Goal: Information Seeking & Learning: Learn about a topic

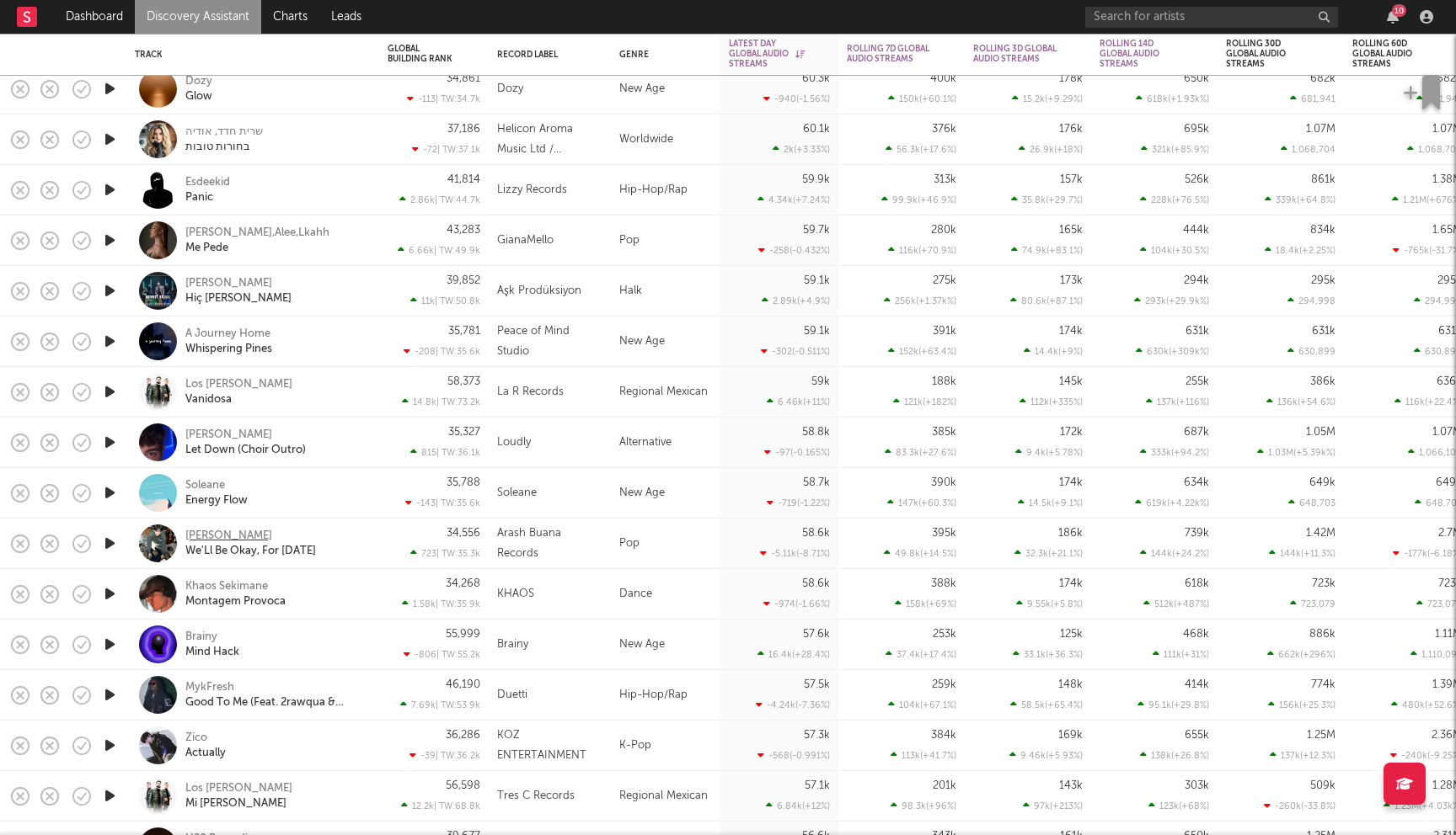
click at [228, 538] on div "Arash Buana" at bounding box center [228, 537] width 87 height 15
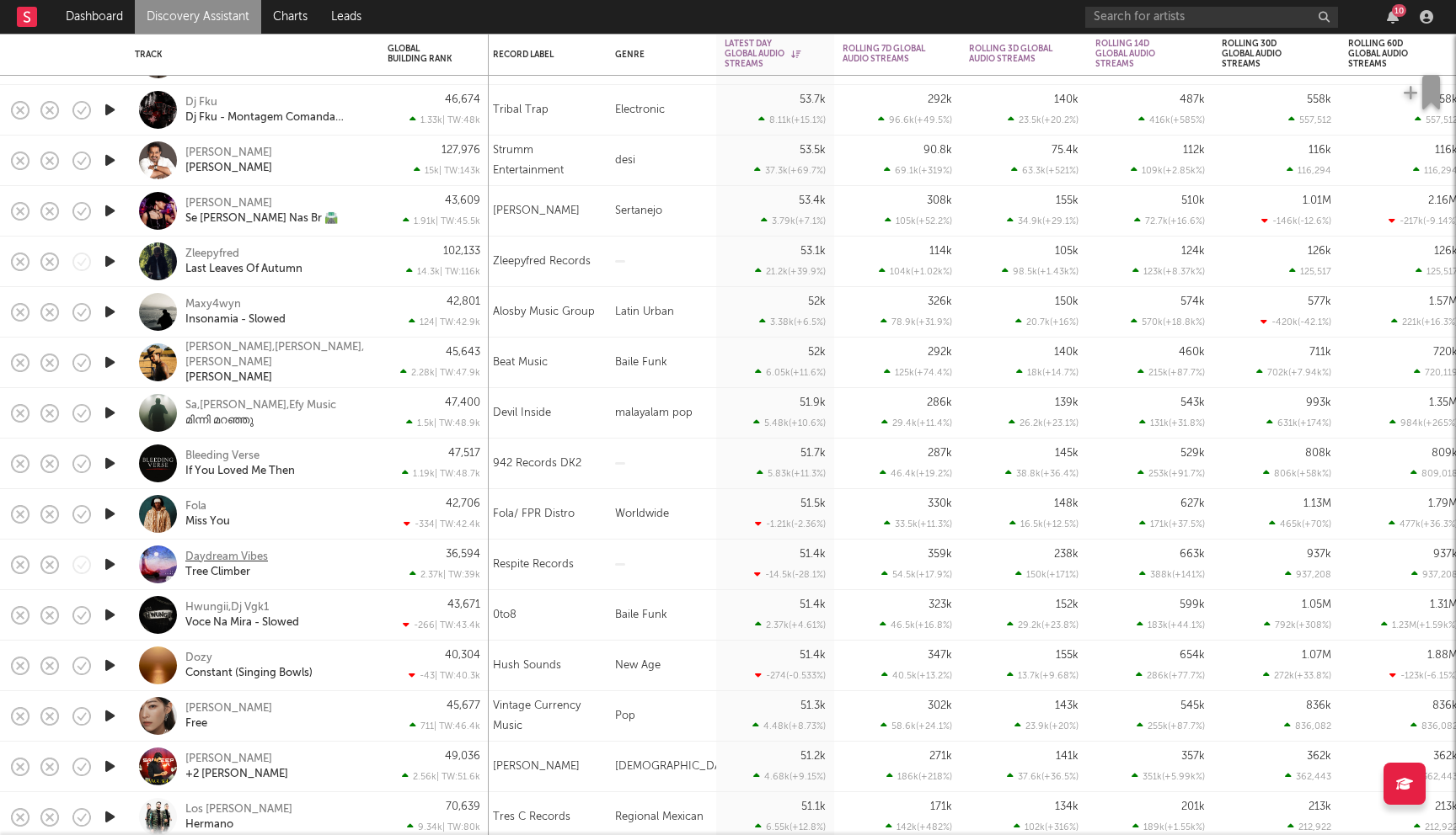
click at [247, 554] on div "Daydream Vibes" at bounding box center [227, 558] width 83 height 15
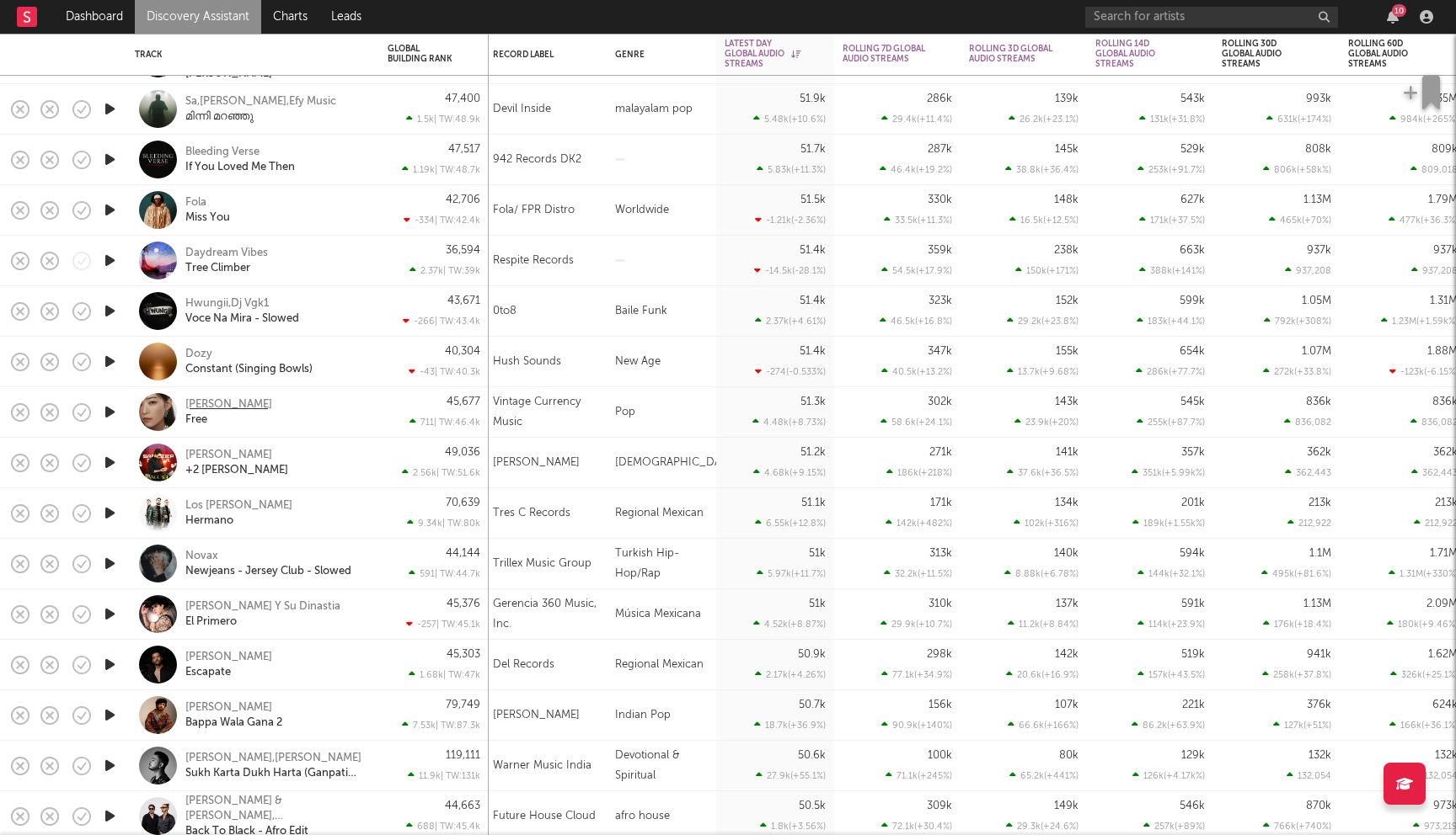
click at [226, 408] on div "[PERSON_NAME]" at bounding box center [228, 405] width 87 height 15
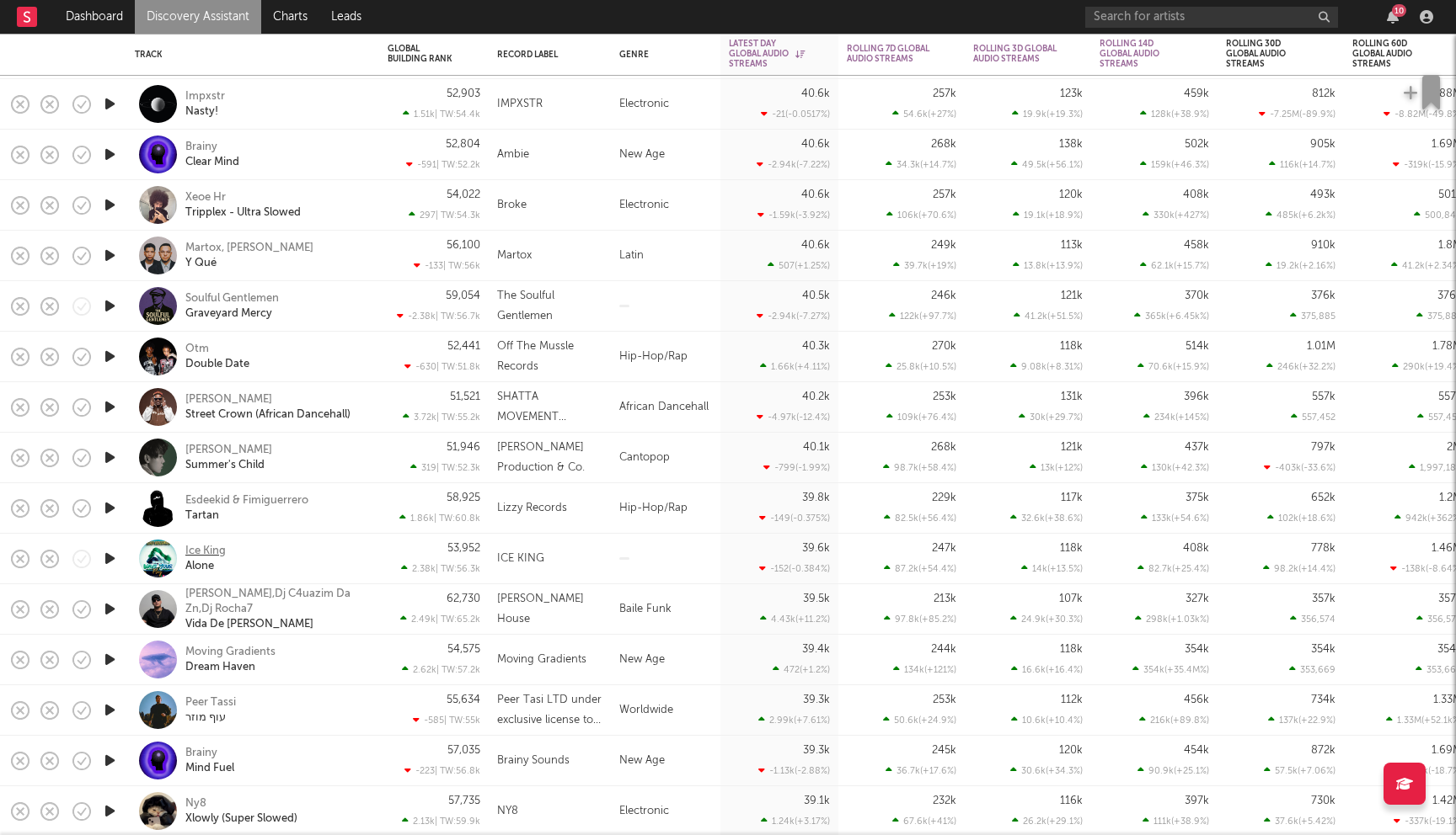
click at [207, 552] on div "Ice King" at bounding box center [205, 552] width 41 height 15
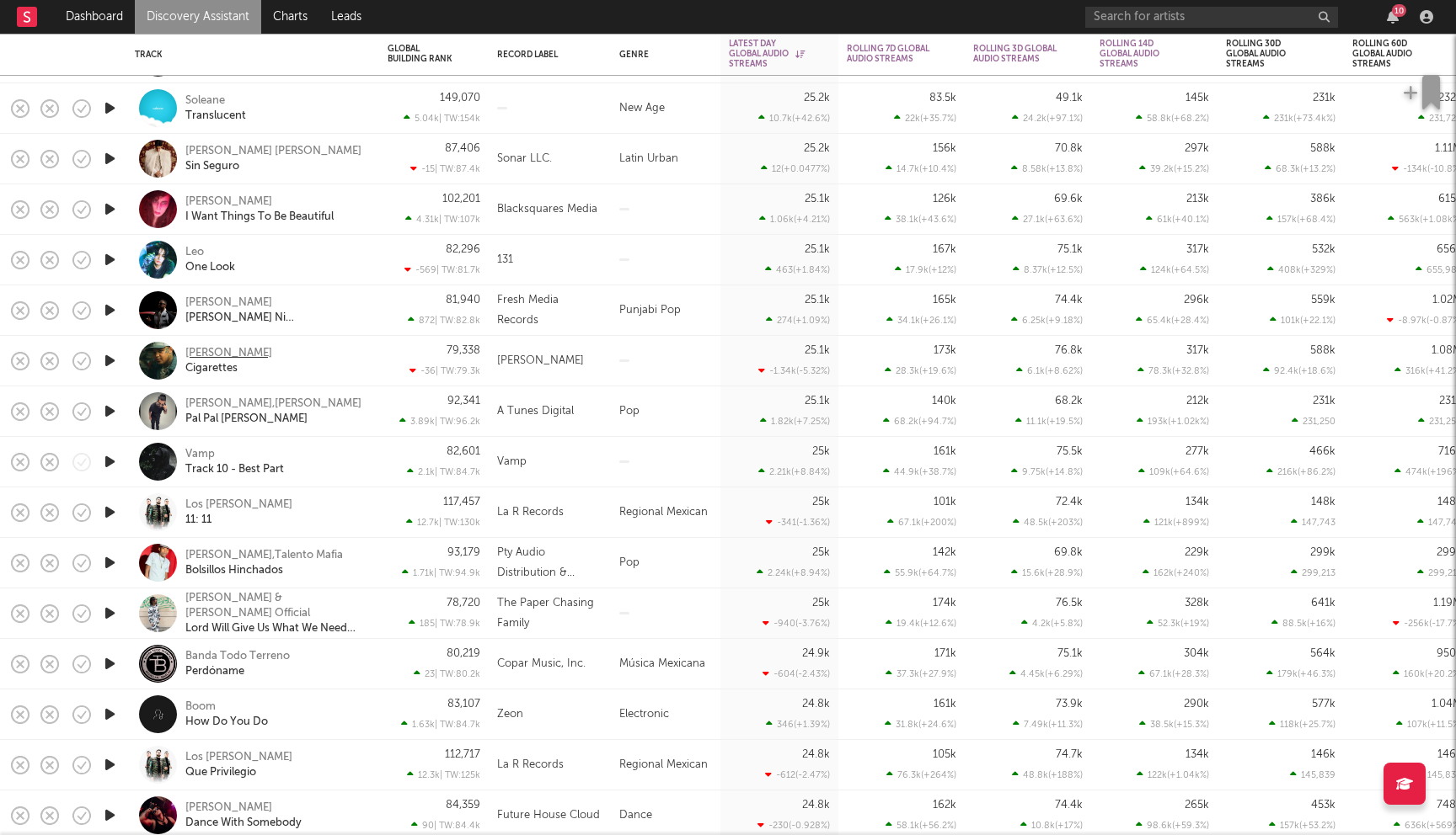
click at [219, 352] on div "Elijah Scott" at bounding box center [228, 354] width 87 height 15
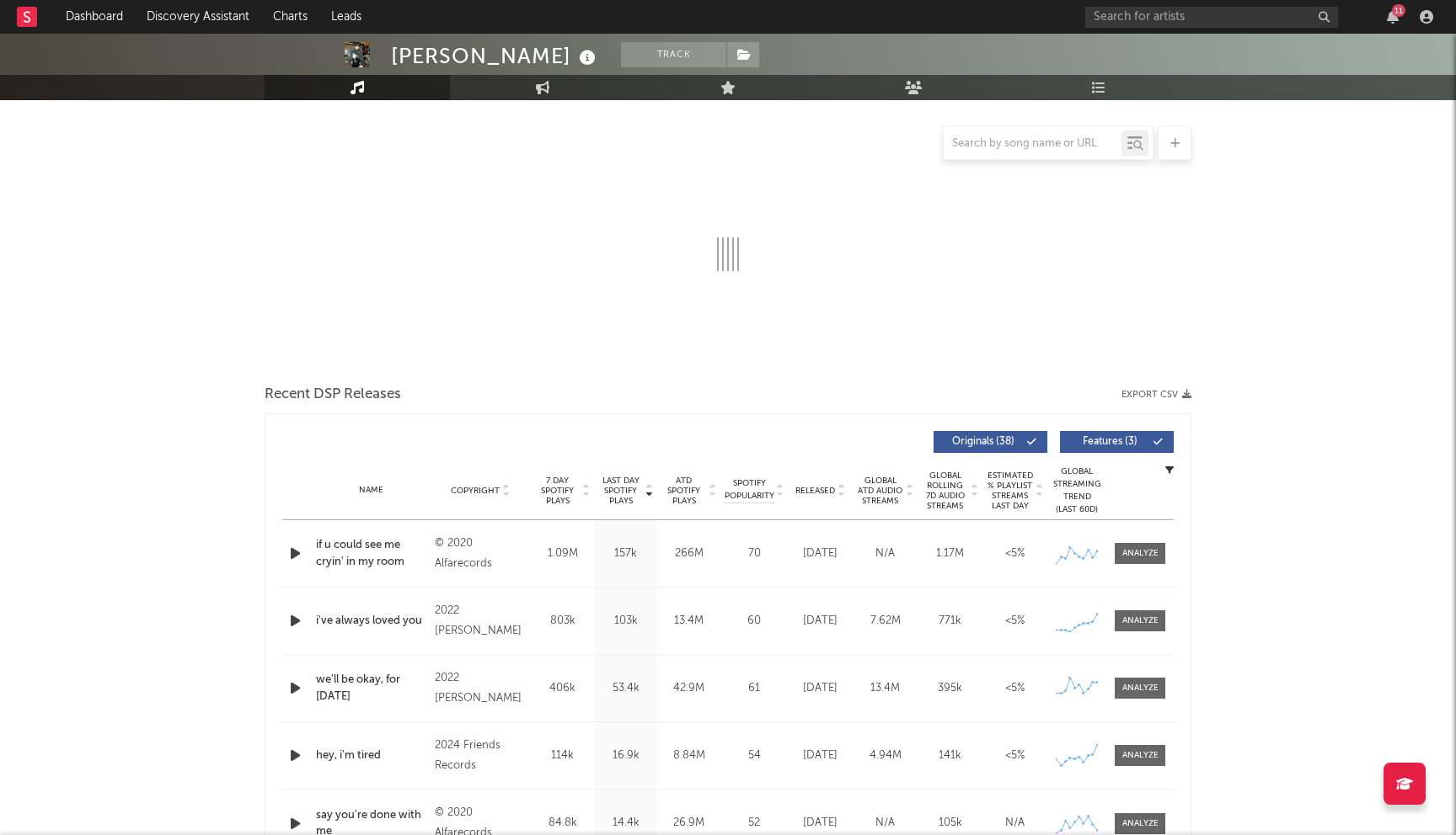
scroll to position [202, 0]
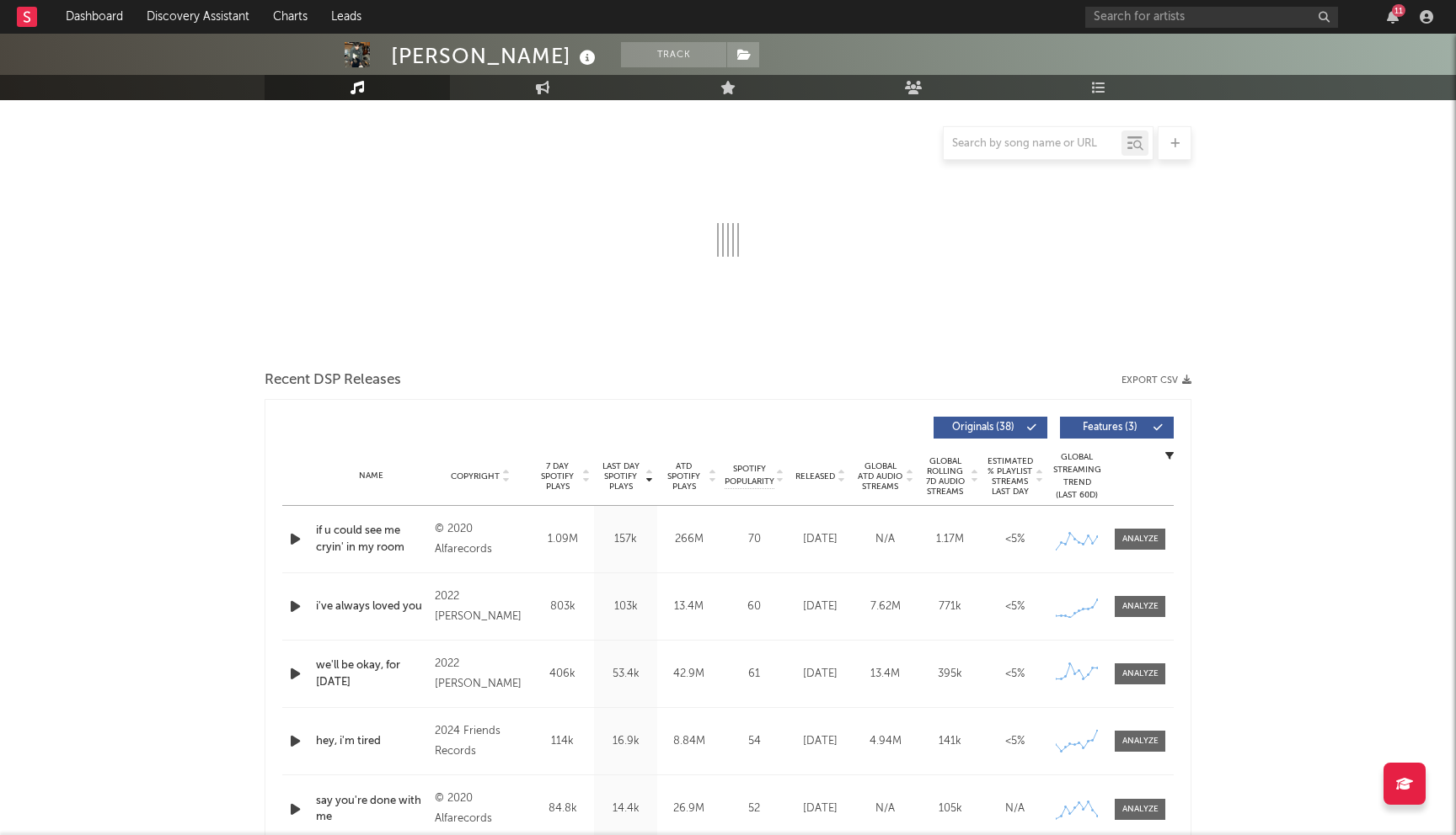
select select "6m"
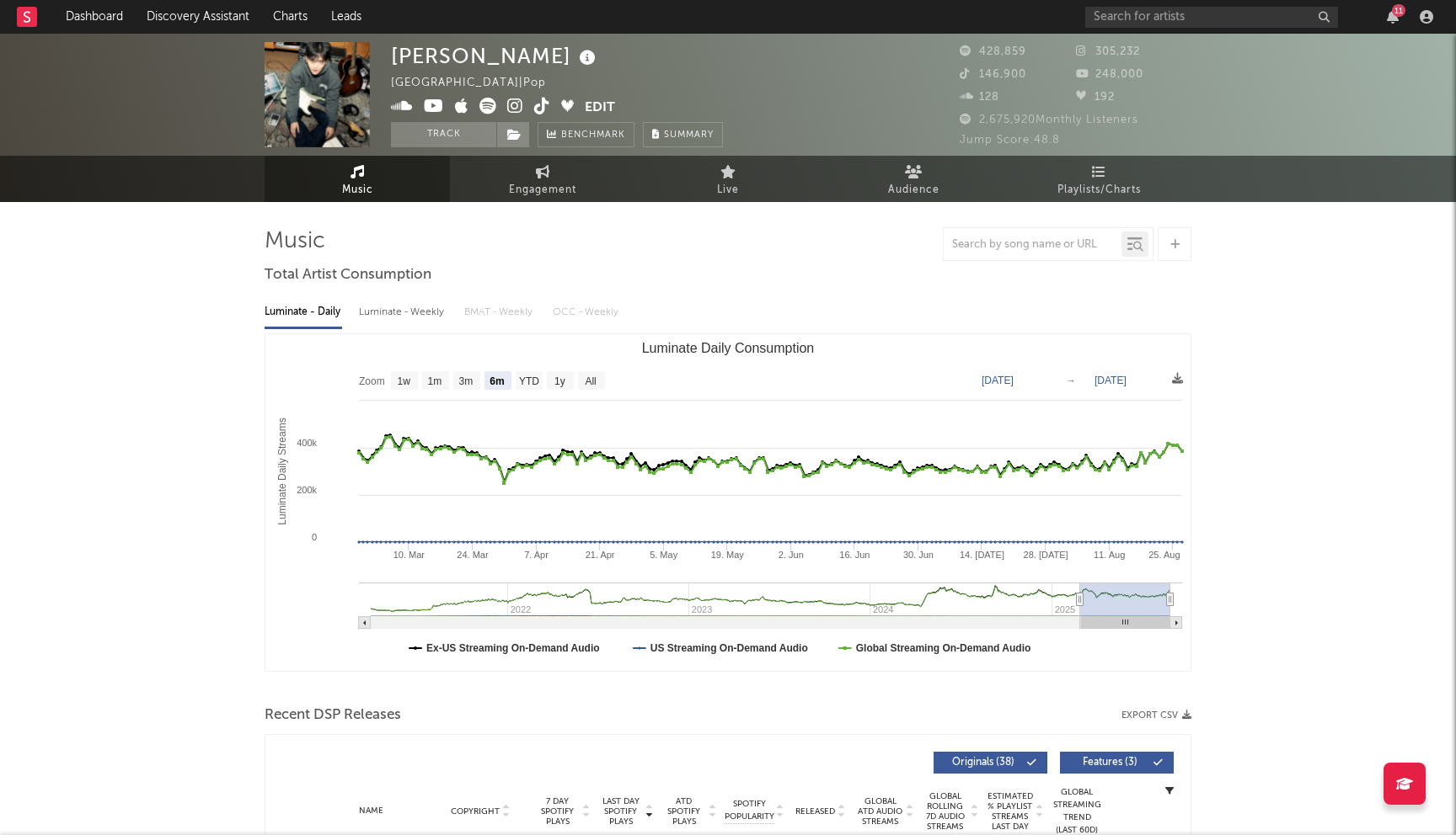
select select "6m"
click at [417, 57] on div "Arash Buana" at bounding box center [495, 56] width 209 height 28
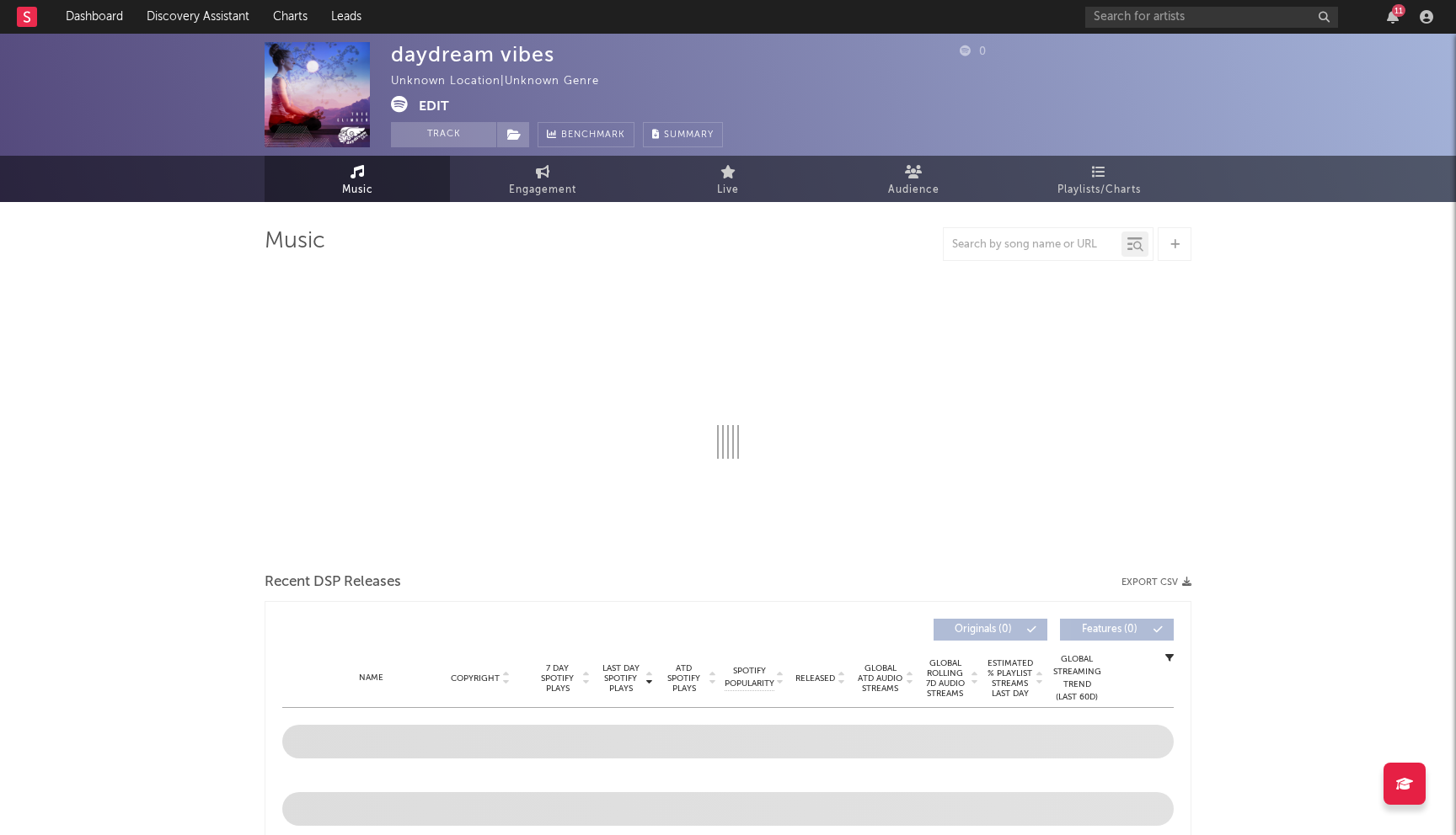
select select "6m"
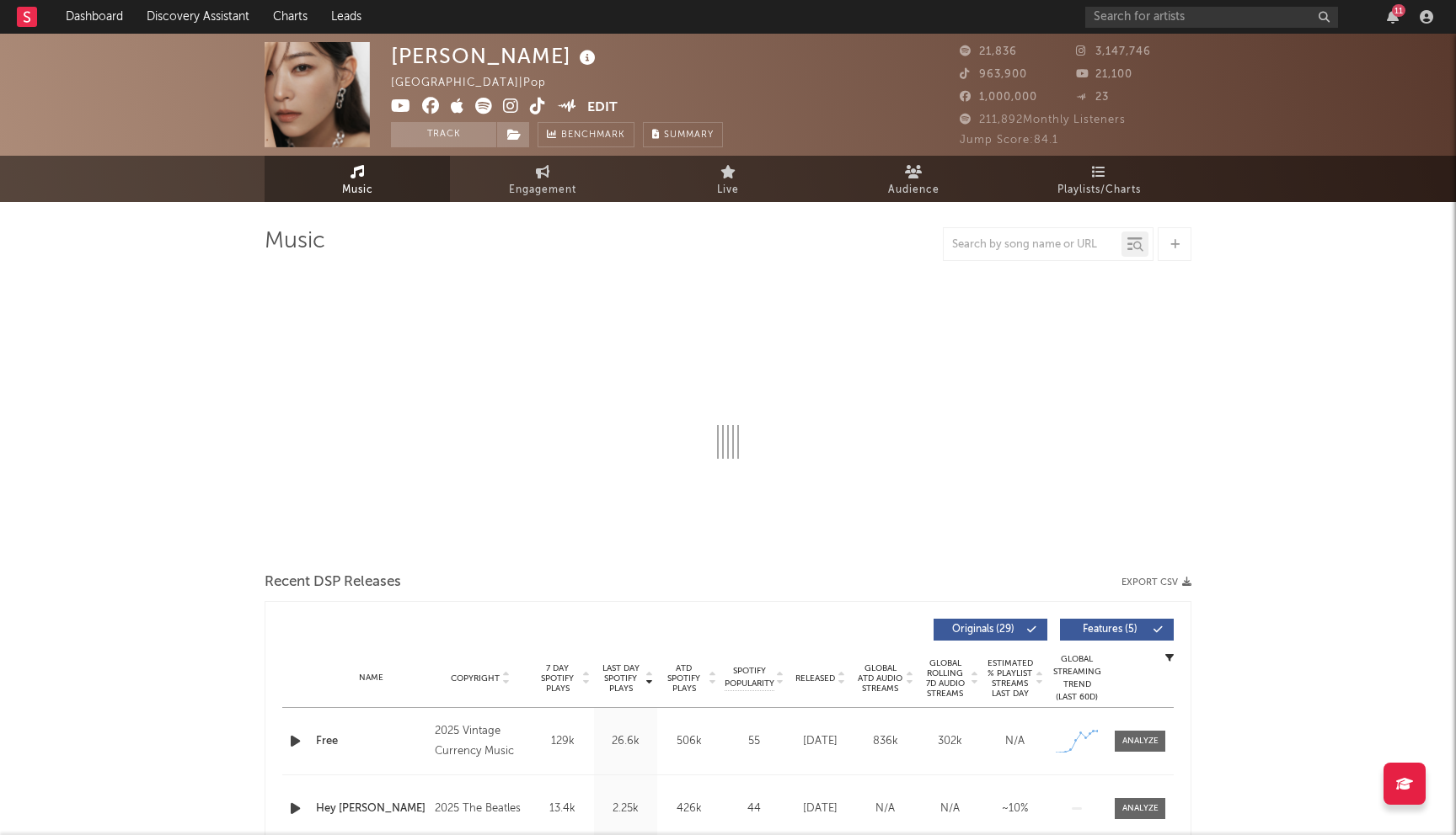
select select "1w"
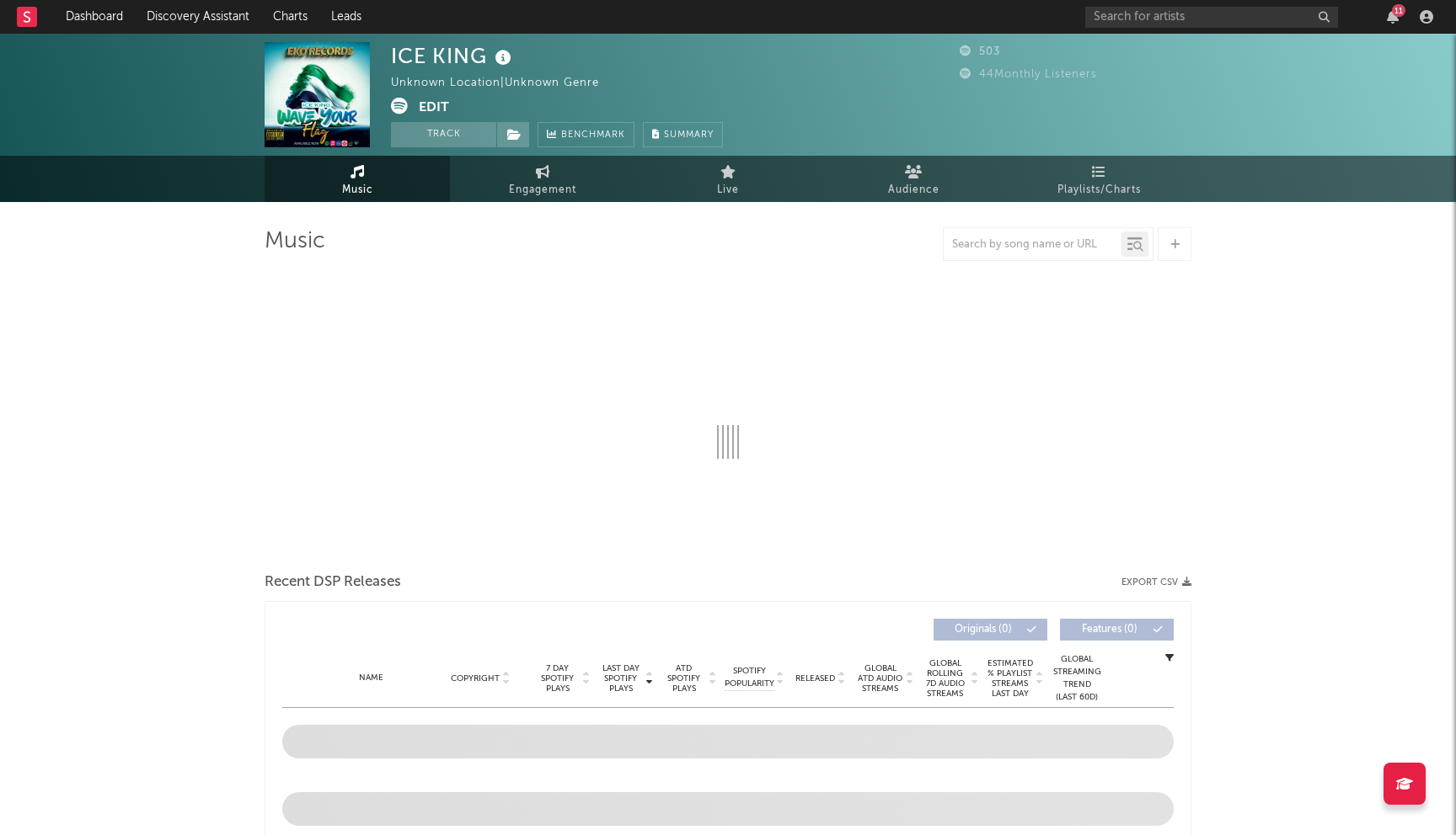
select select "1w"
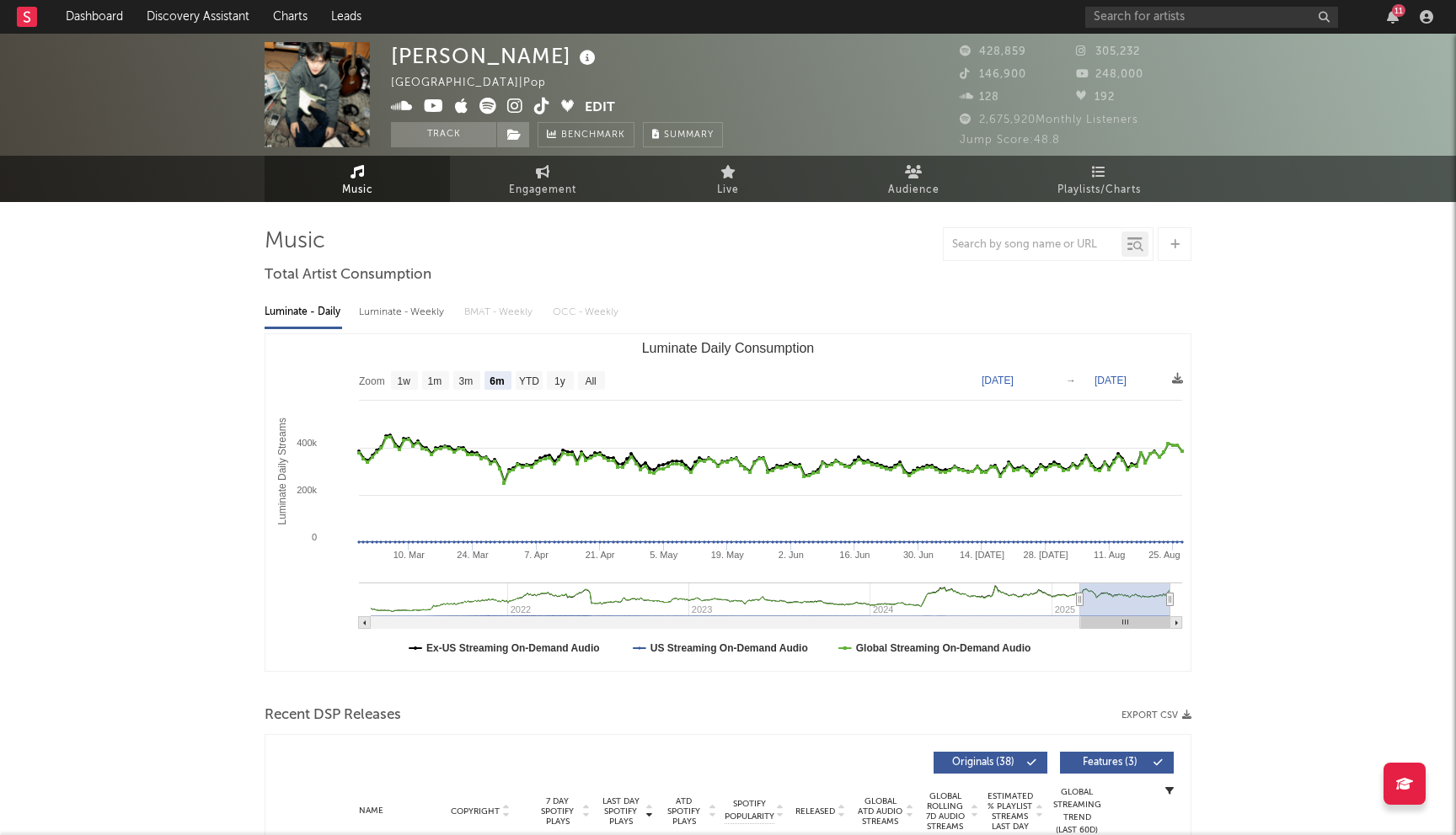
select select "6m"
click at [1161, 19] on input "text" at bounding box center [1211, 17] width 253 height 21
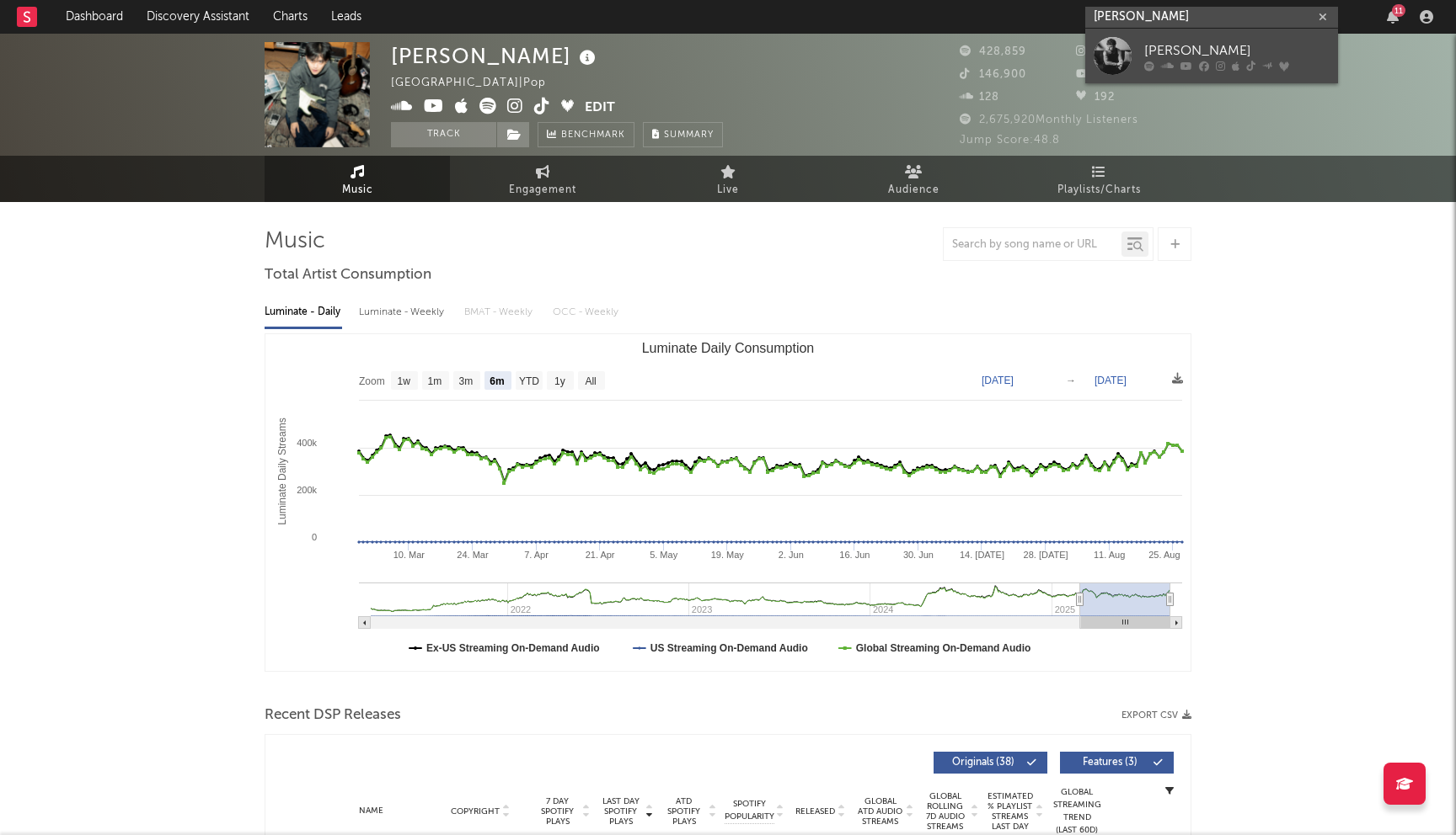
type input "nate vickers"
click at [1174, 55] on div "Nate Vickers" at bounding box center [1236, 51] width 185 height 20
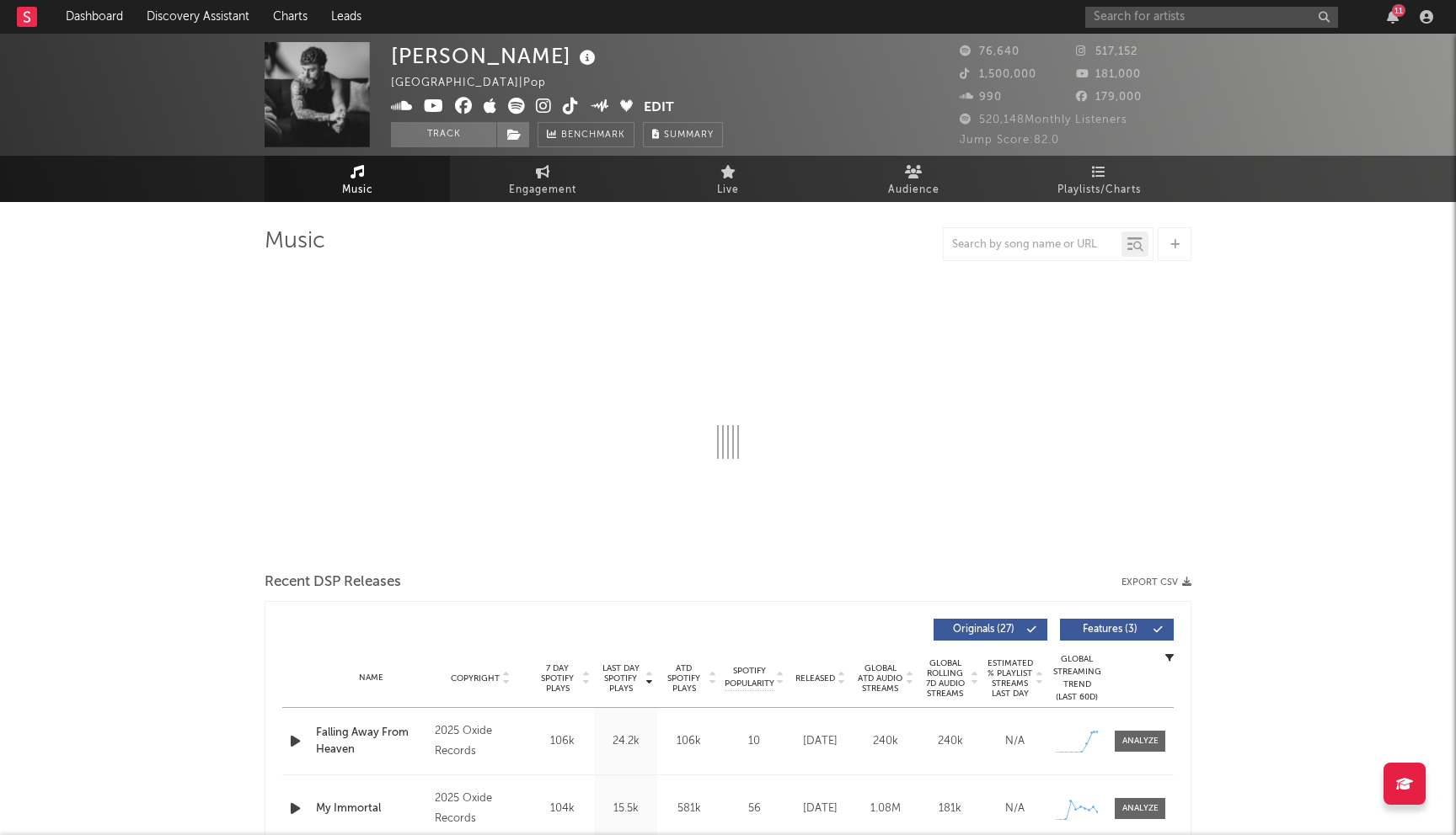
select select "6m"
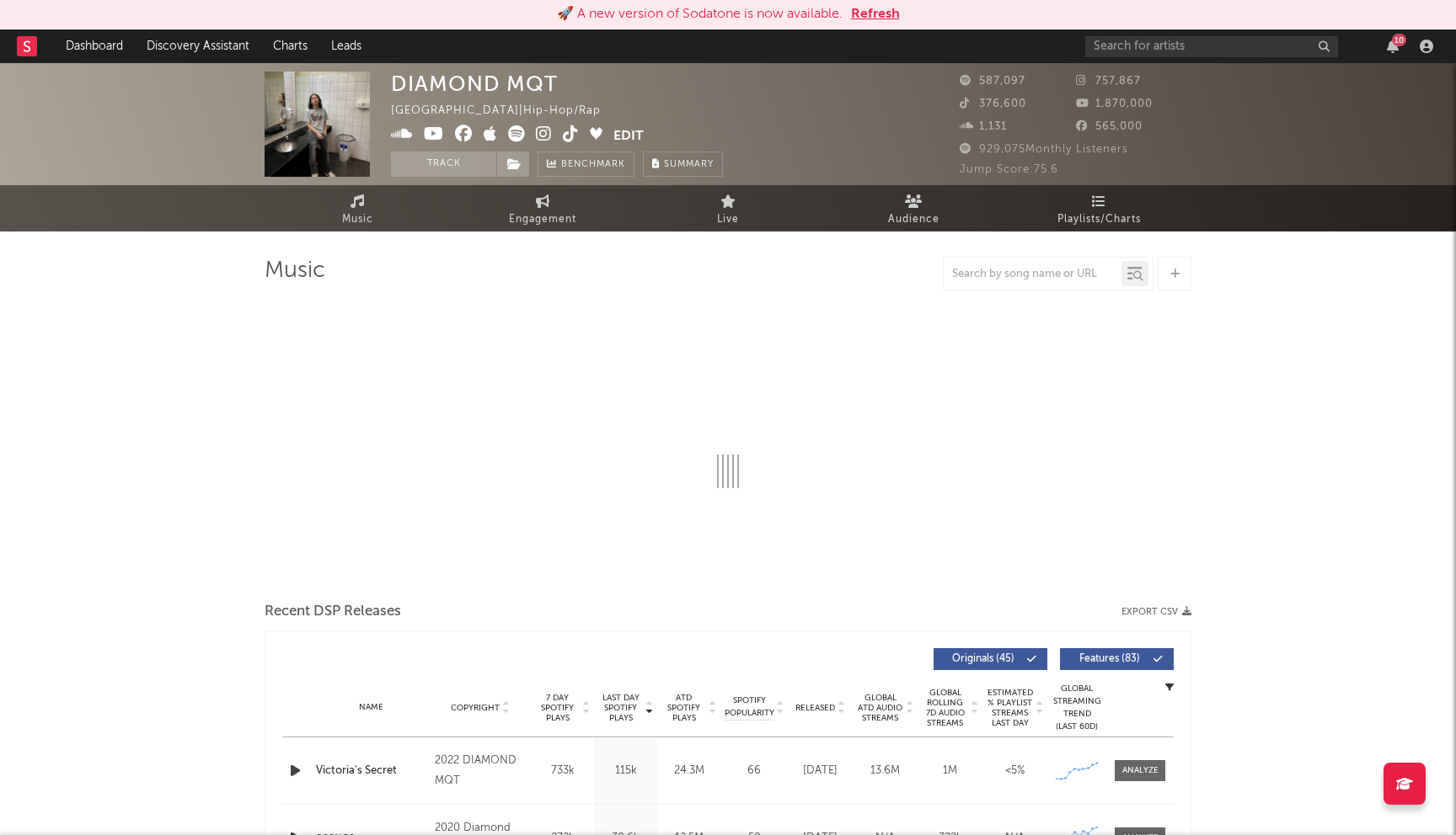
click at [888, 14] on button "Refresh" at bounding box center [875, 14] width 49 height 20
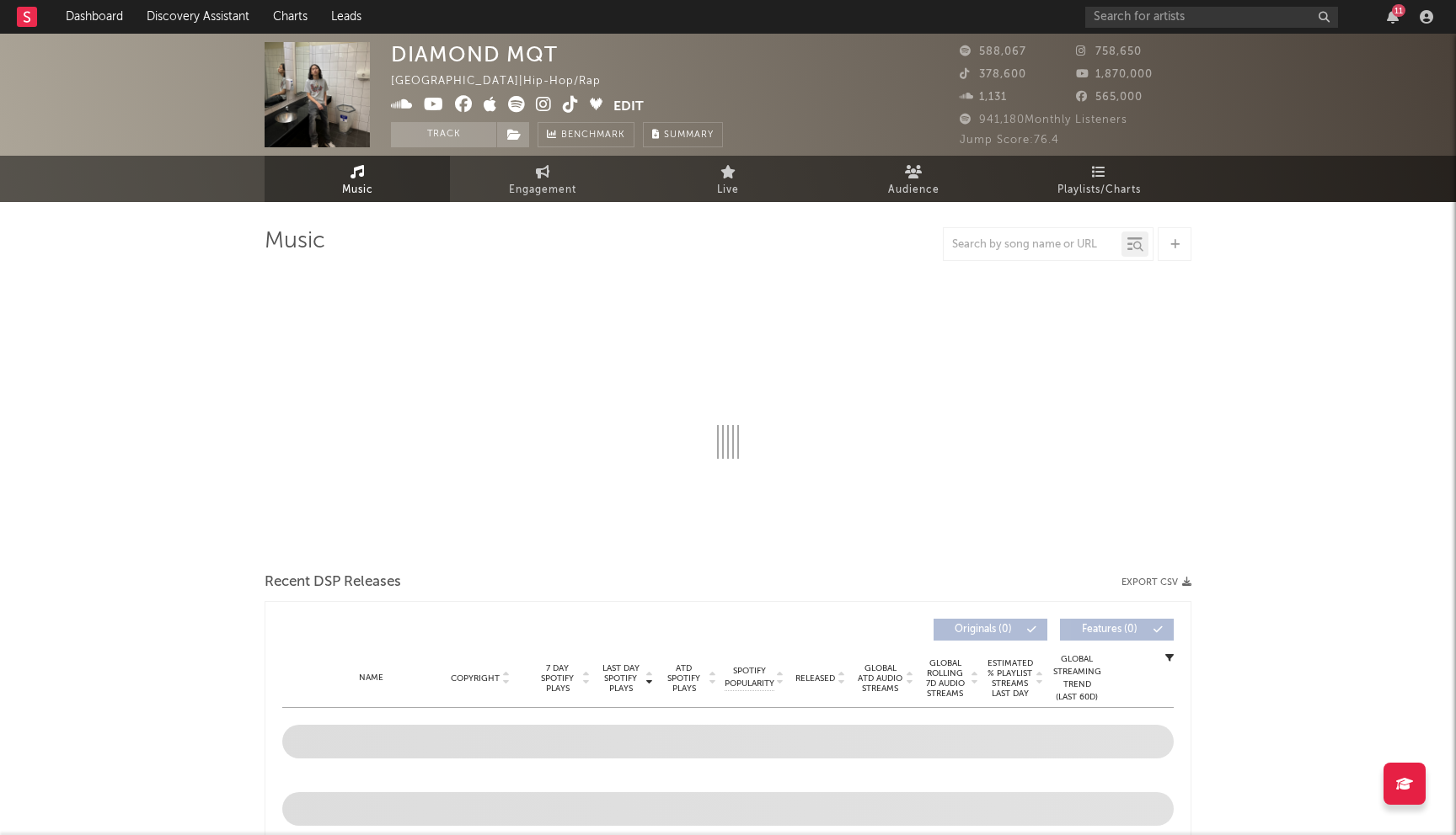
select select "6m"
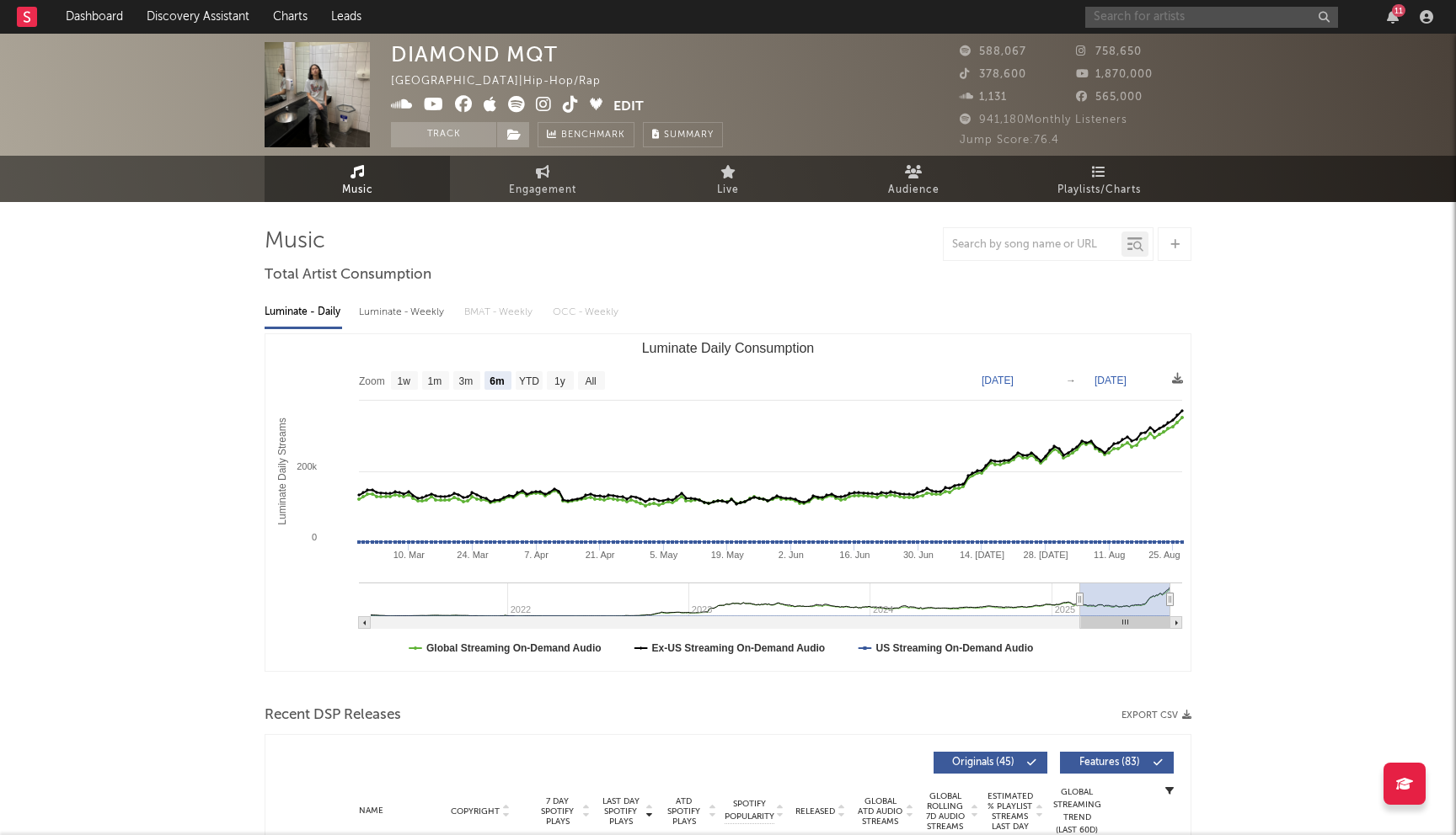
click at [1146, 24] on input "text" at bounding box center [1211, 17] width 253 height 21
type input "SIYA"
click at [215, 23] on link "Discovery Assistant" at bounding box center [197, 17] width 126 height 34
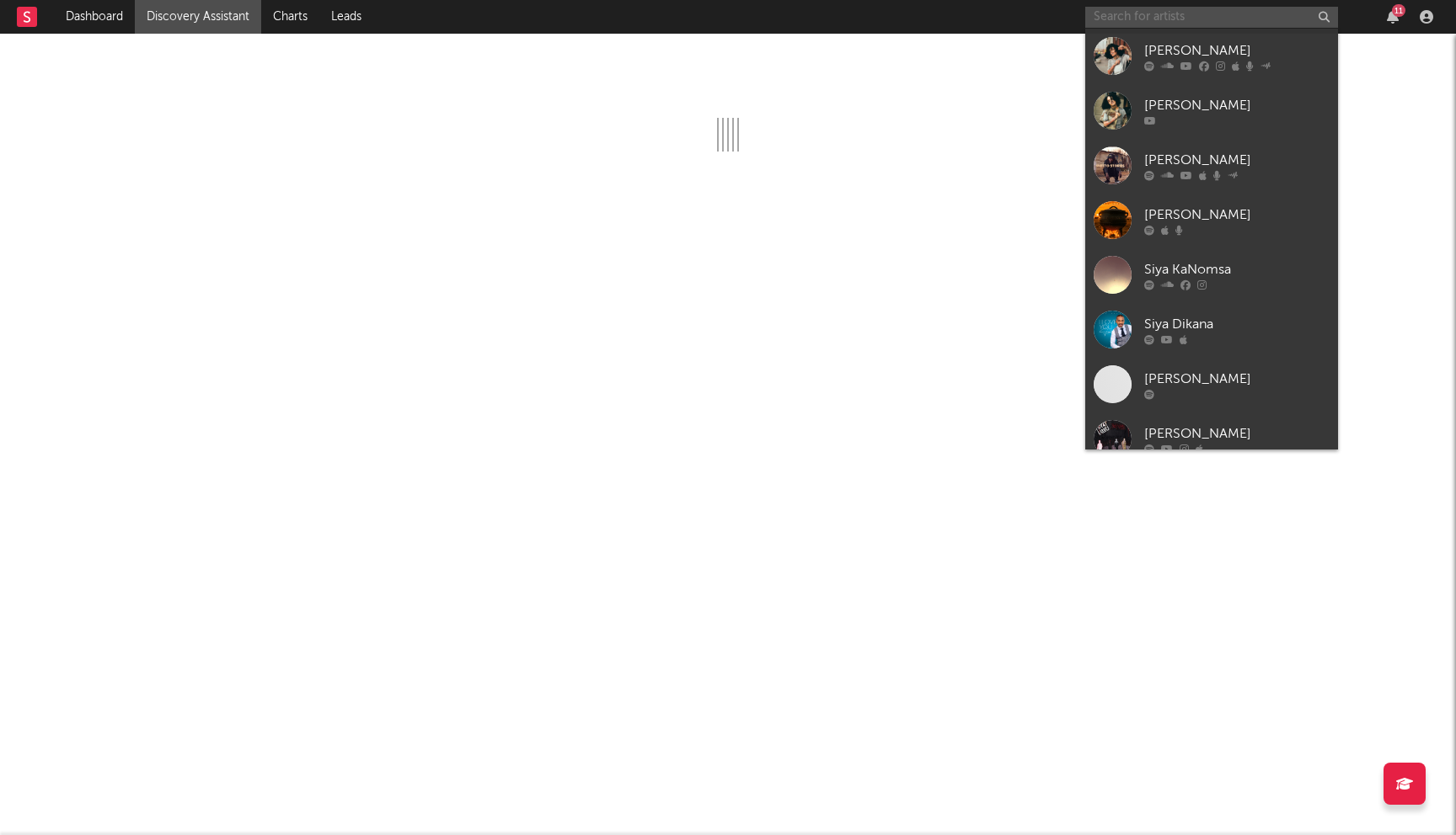
click at [1136, 19] on input "text" at bounding box center [1211, 17] width 253 height 21
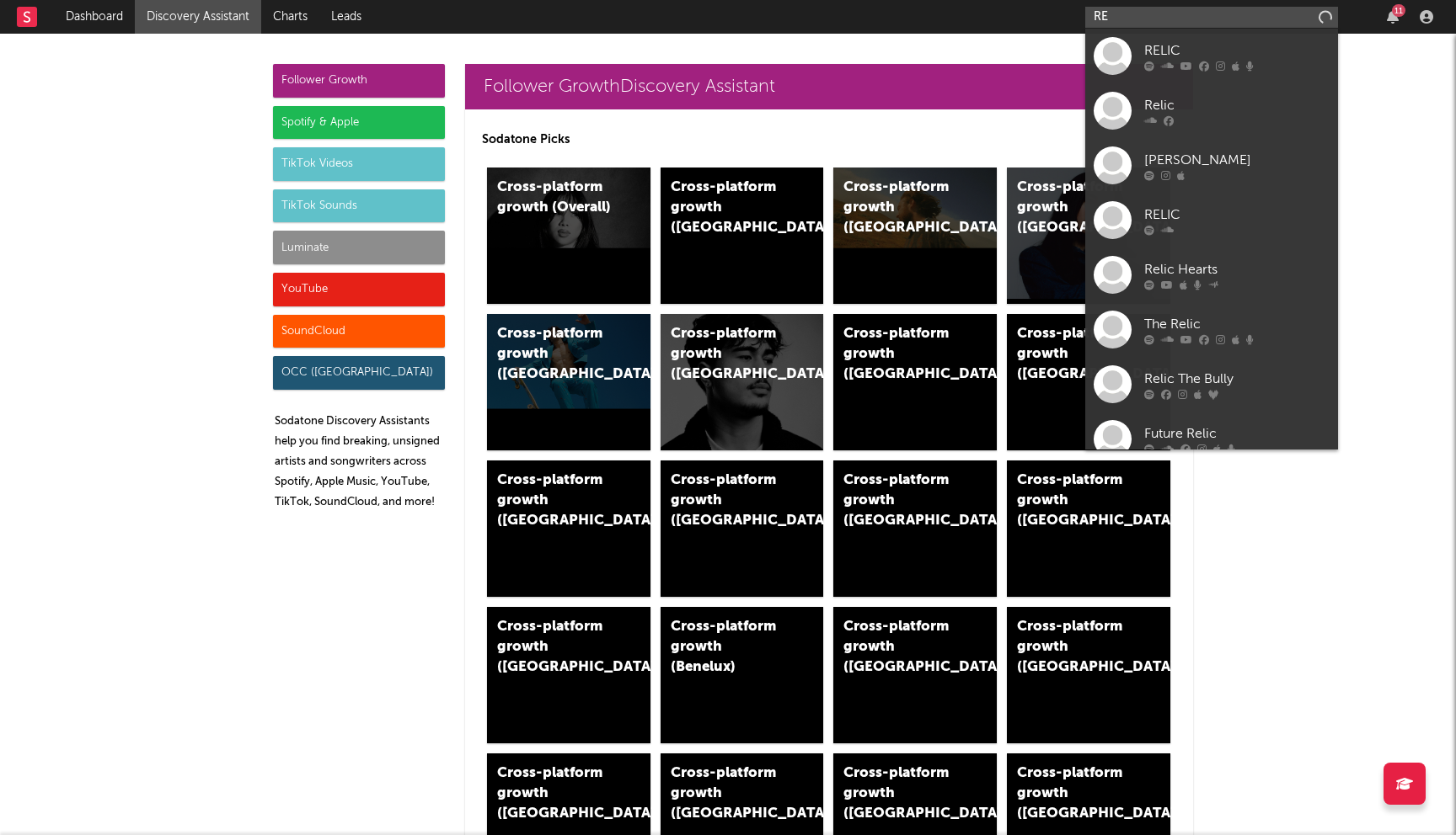
type input "R"
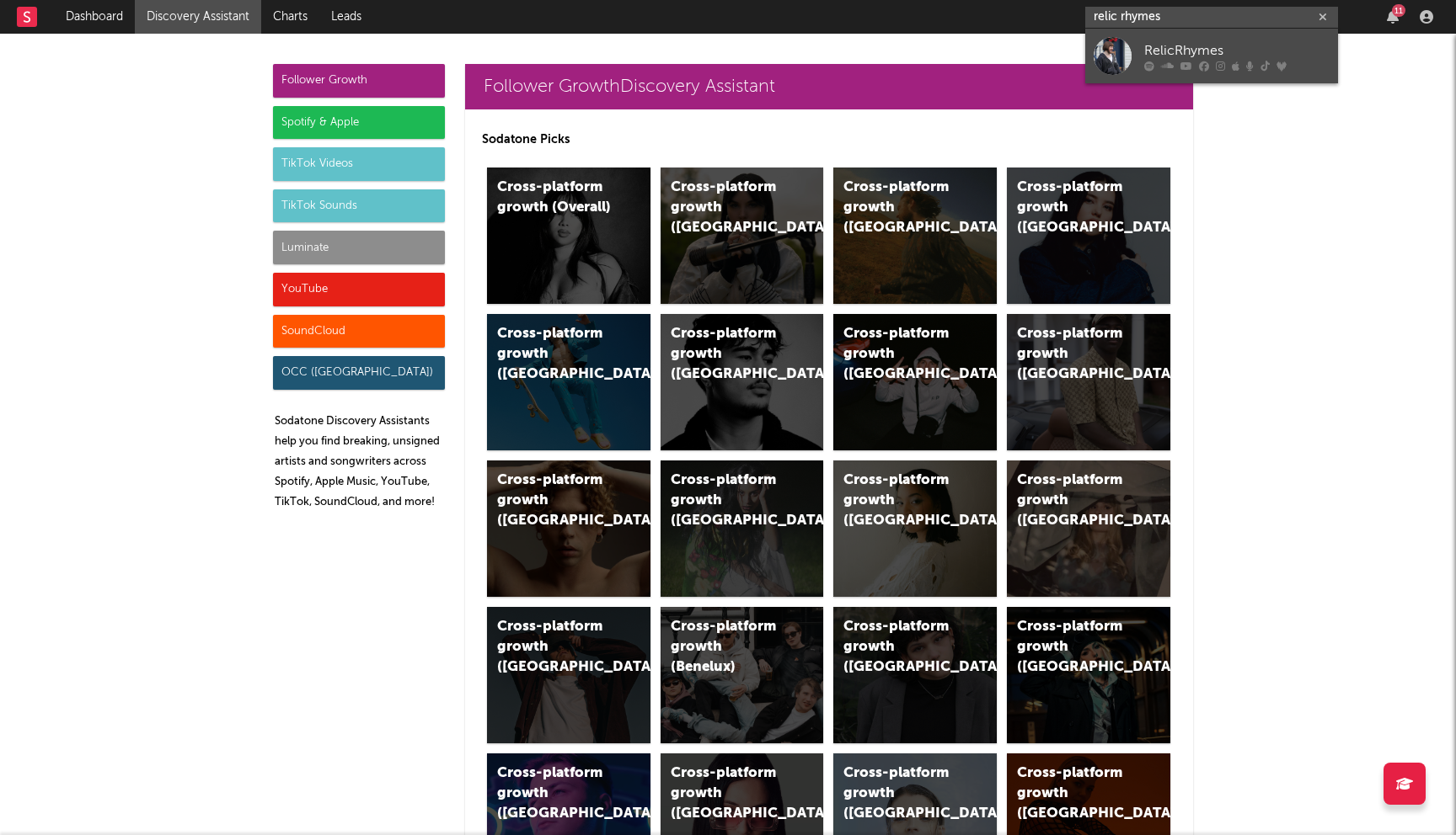
type input "relic rhymes"
click at [1203, 63] on icon at bounding box center [1204, 66] width 10 height 10
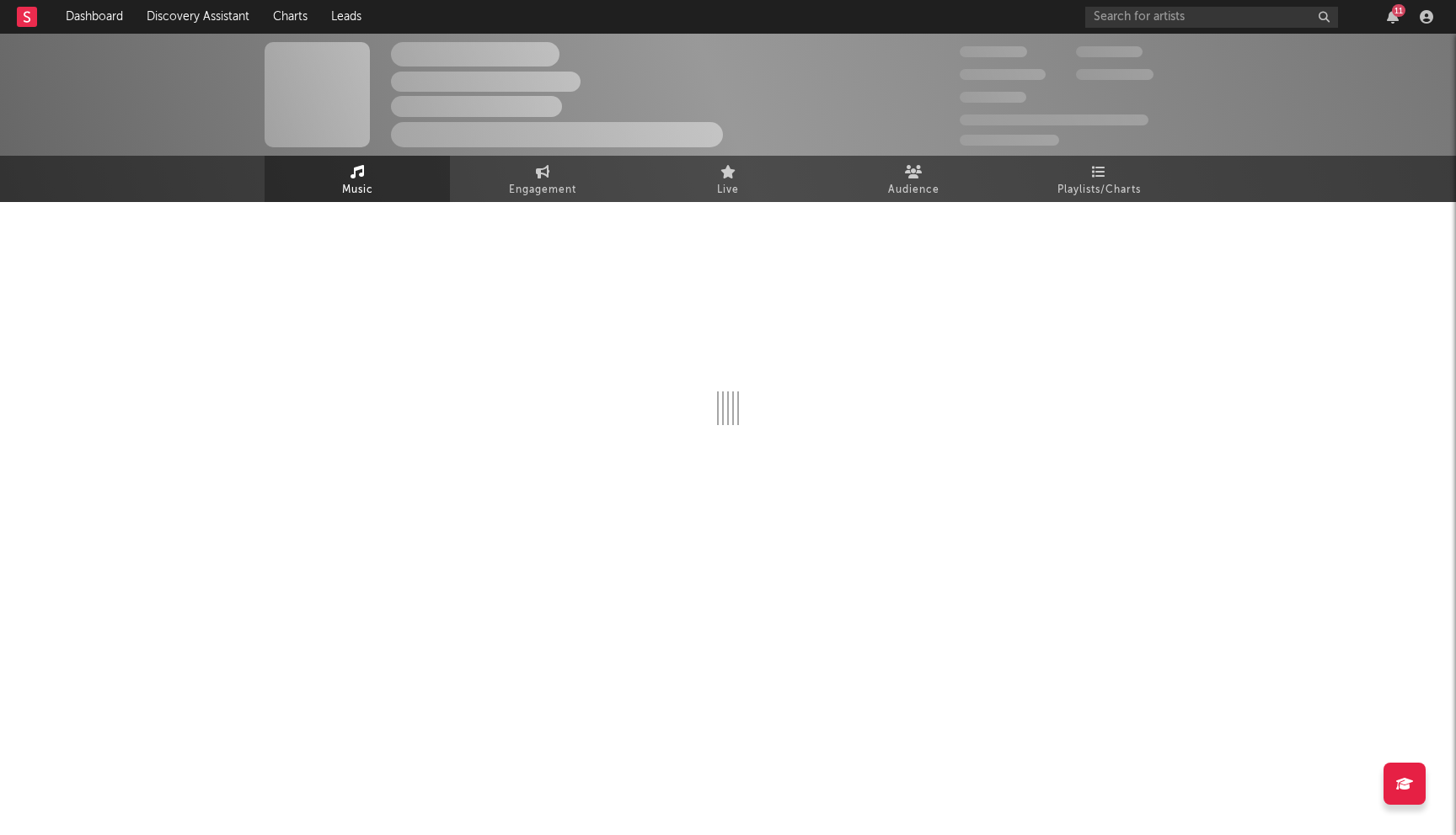
select select "6m"
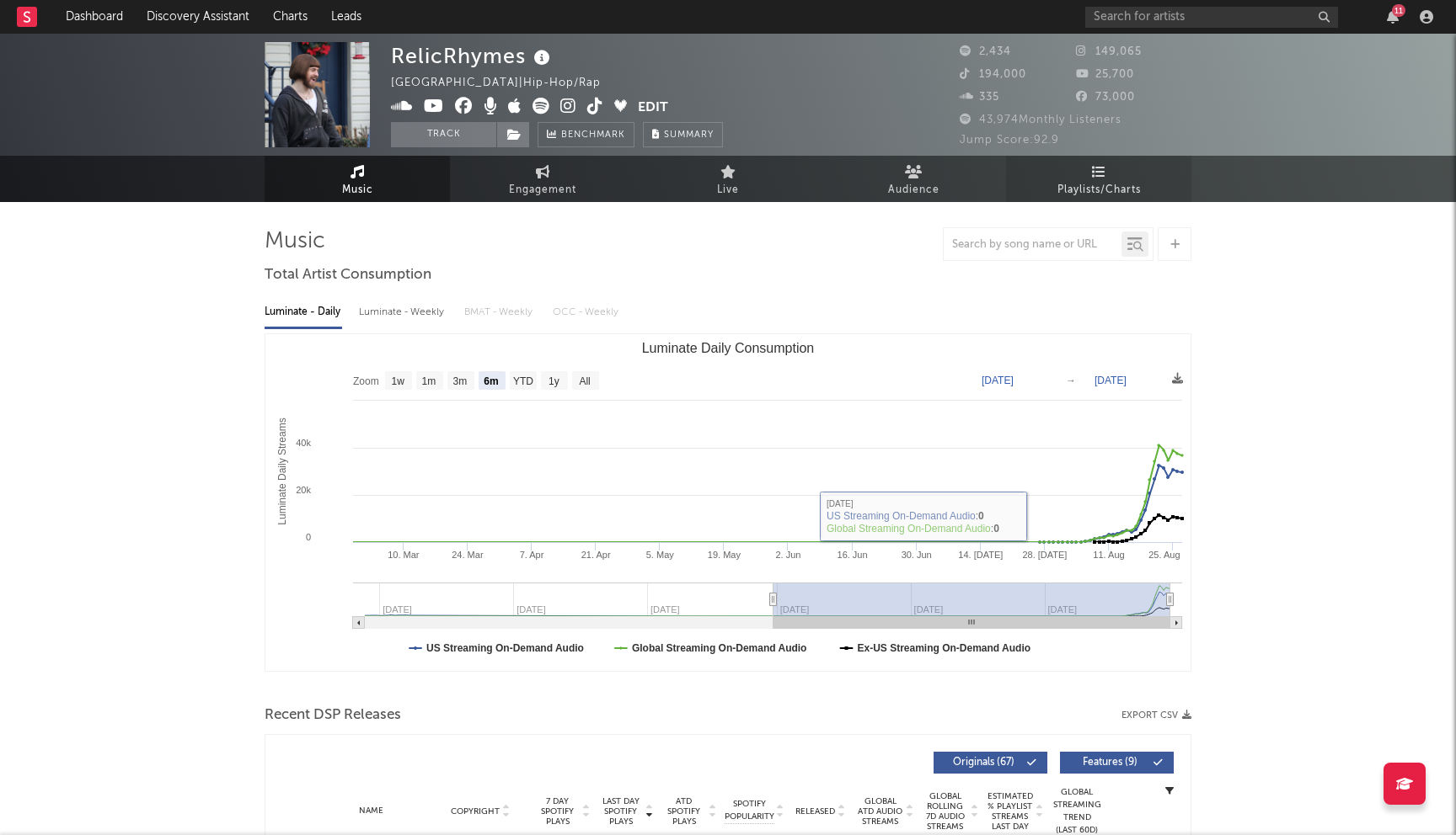
click at [1111, 188] on span "Playlists/Charts" at bounding box center [1099, 190] width 84 height 20
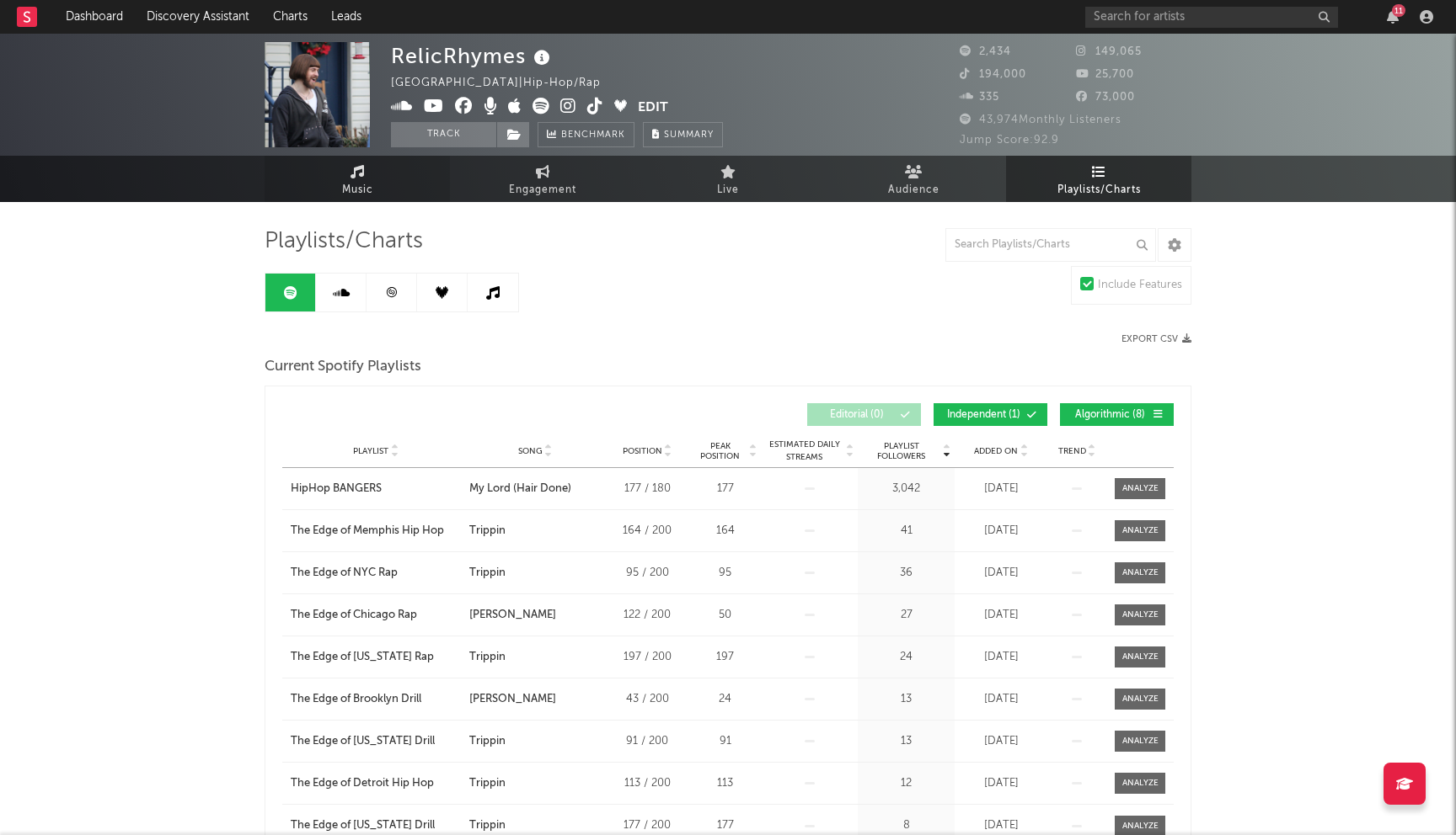
click at [351, 181] on span "Music" at bounding box center [358, 190] width 31 height 20
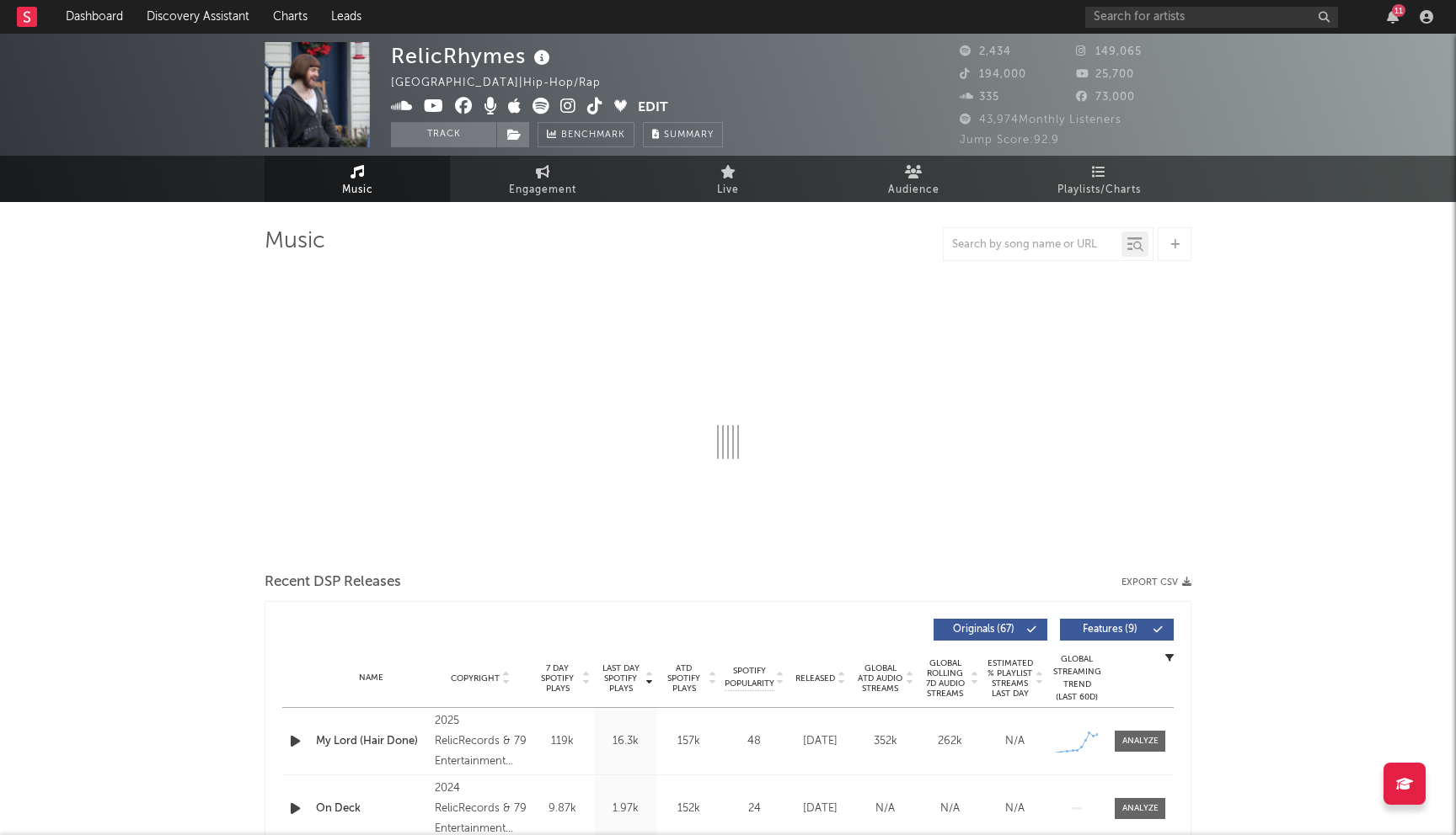
select select "6m"
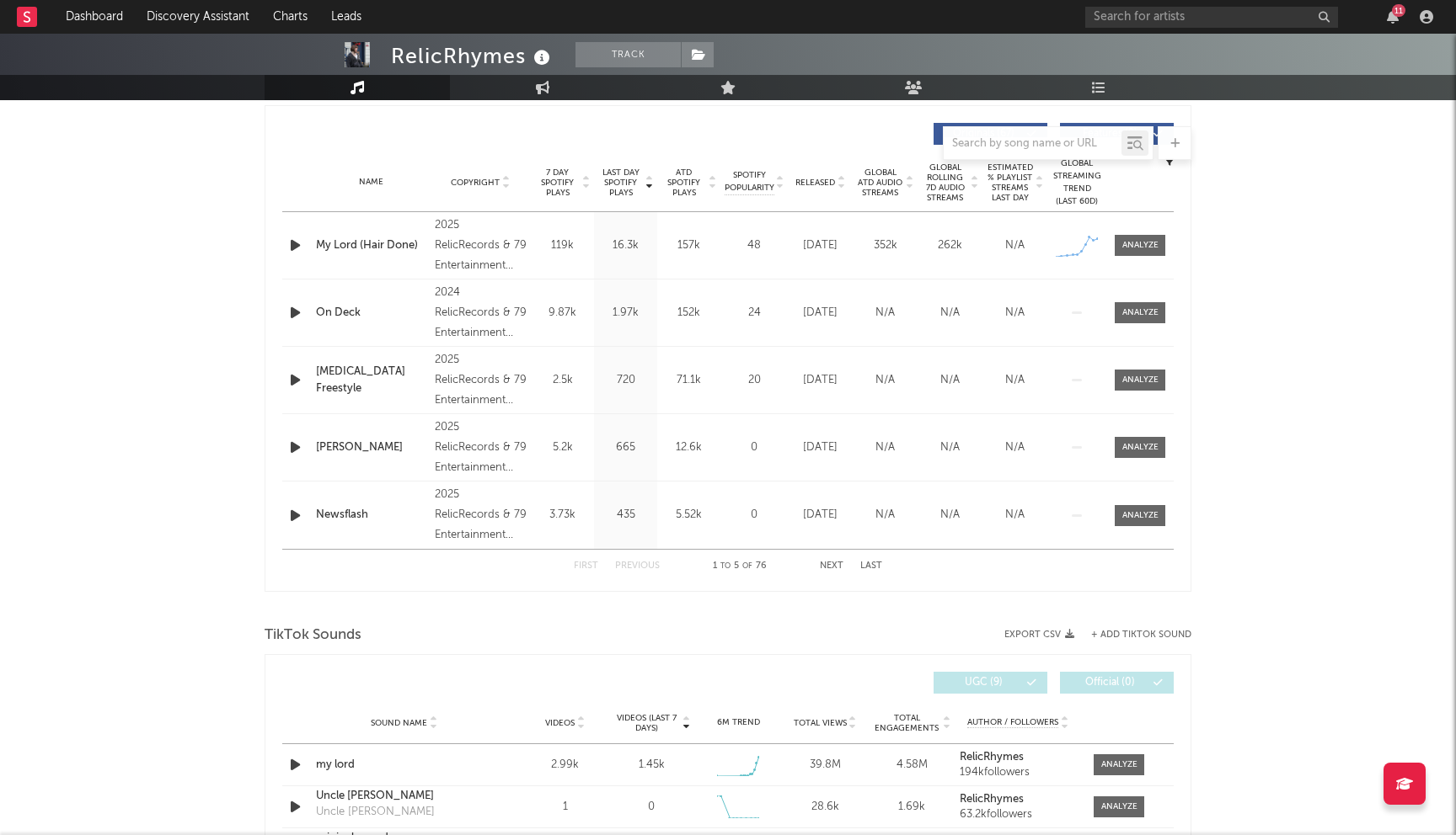
scroll to position [491, 0]
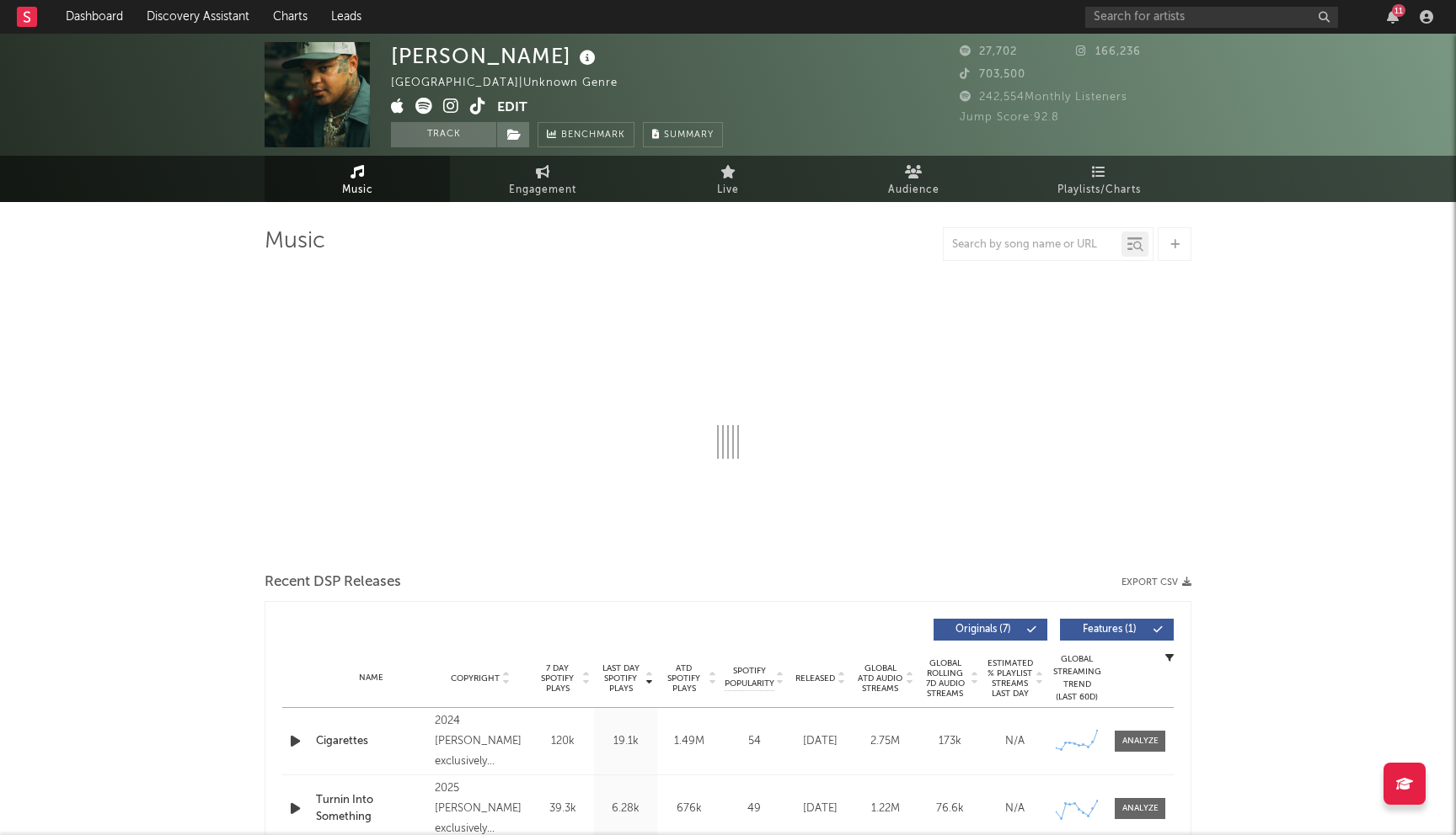
select select "6m"
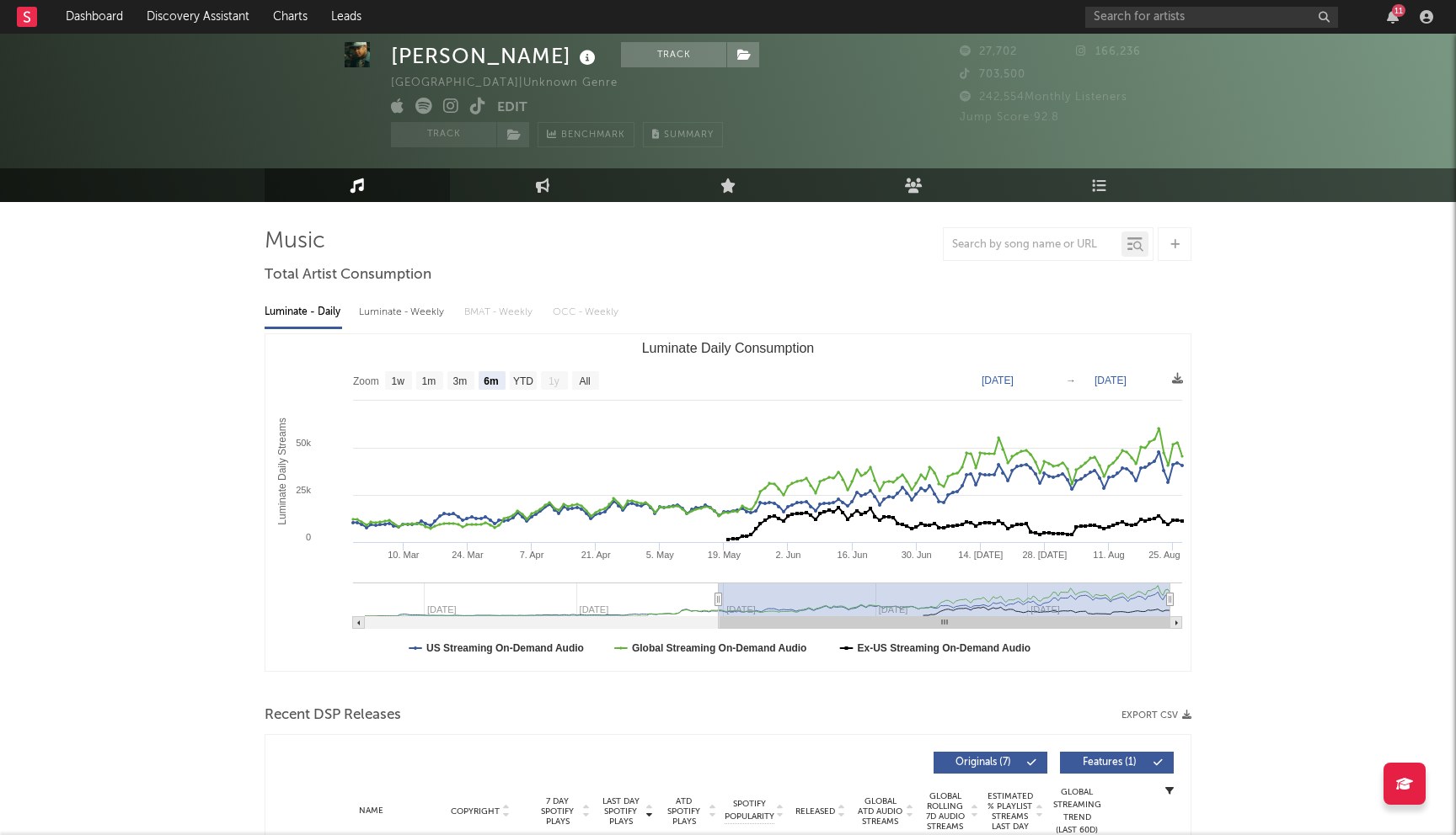
scroll to position [155, 0]
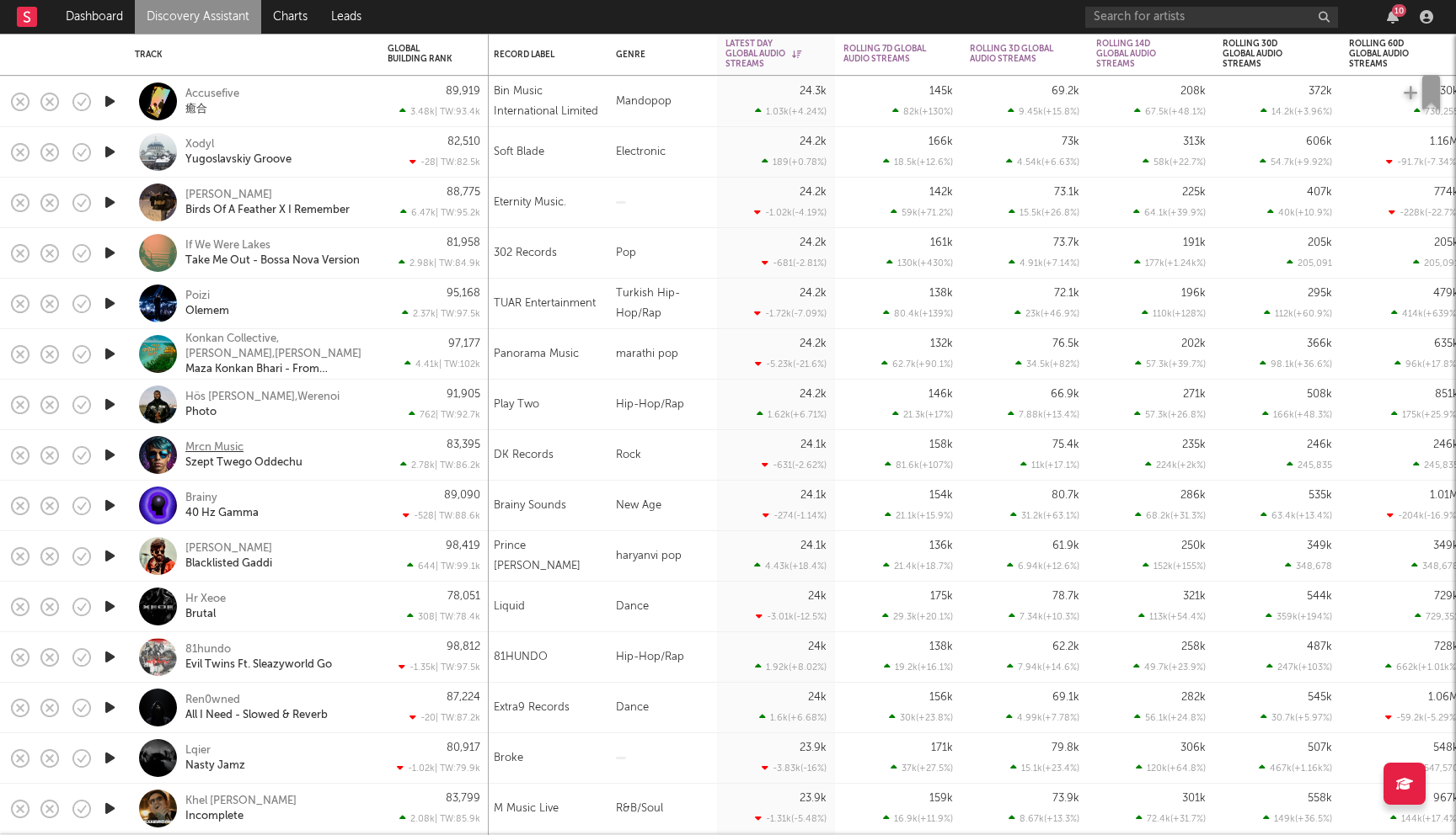
click at [222, 444] on div "Mrcn Music" at bounding box center [214, 448] width 58 height 15
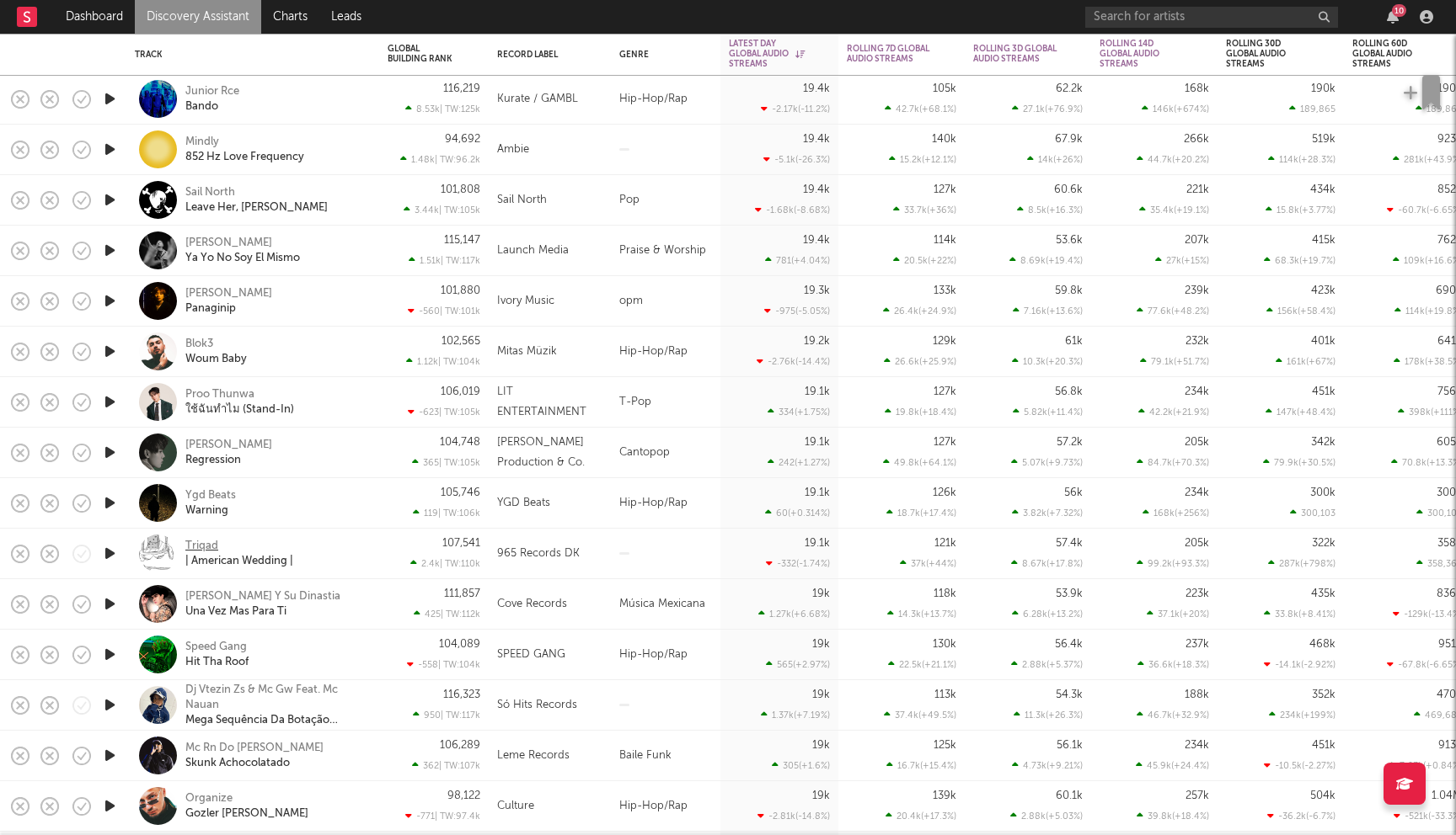
click at [203, 543] on div "Triqad" at bounding box center [201, 547] width 33 height 15
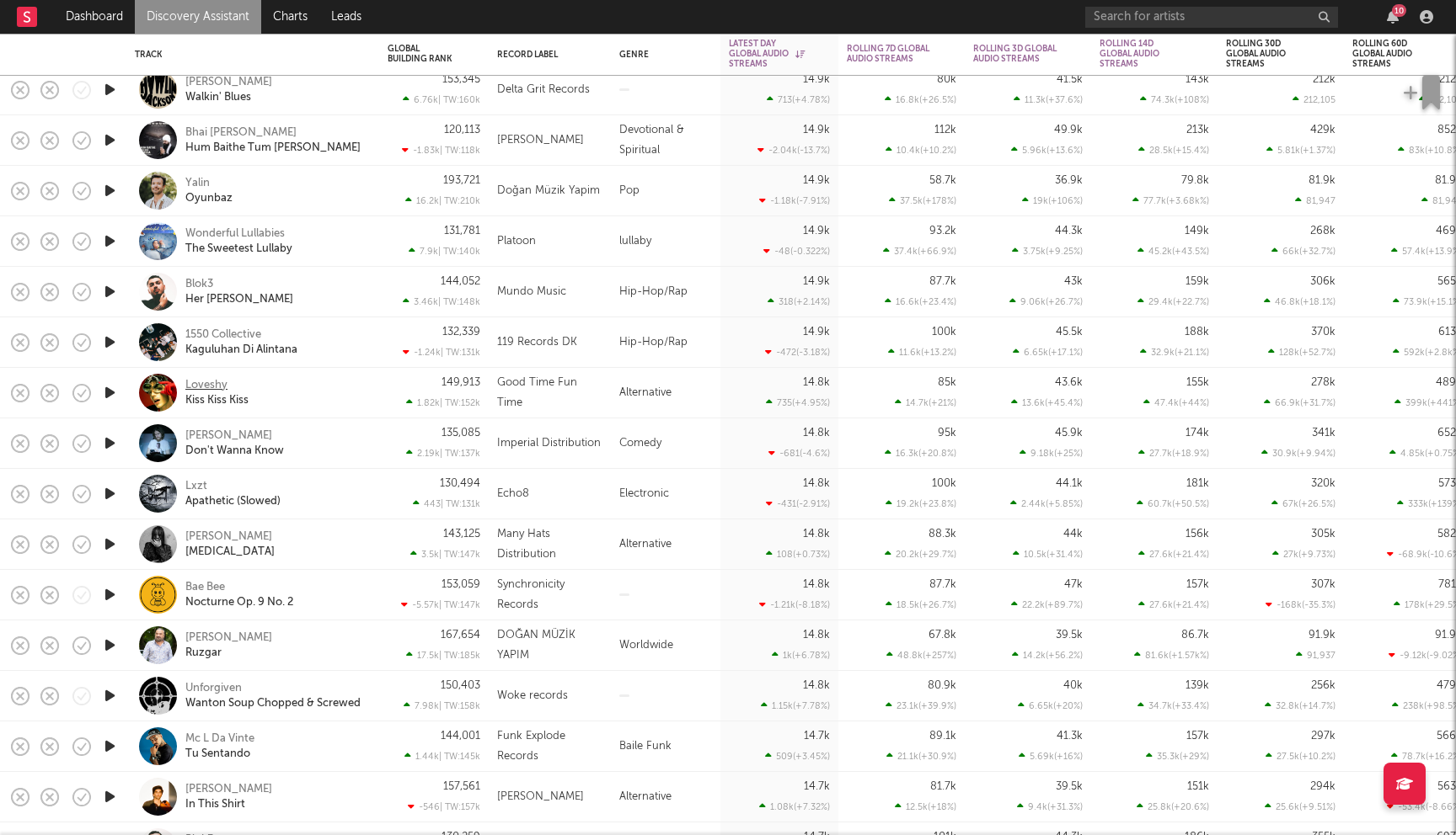
click at [210, 386] on div "Loveshy" at bounding box center [206, 385] width 42 height 15
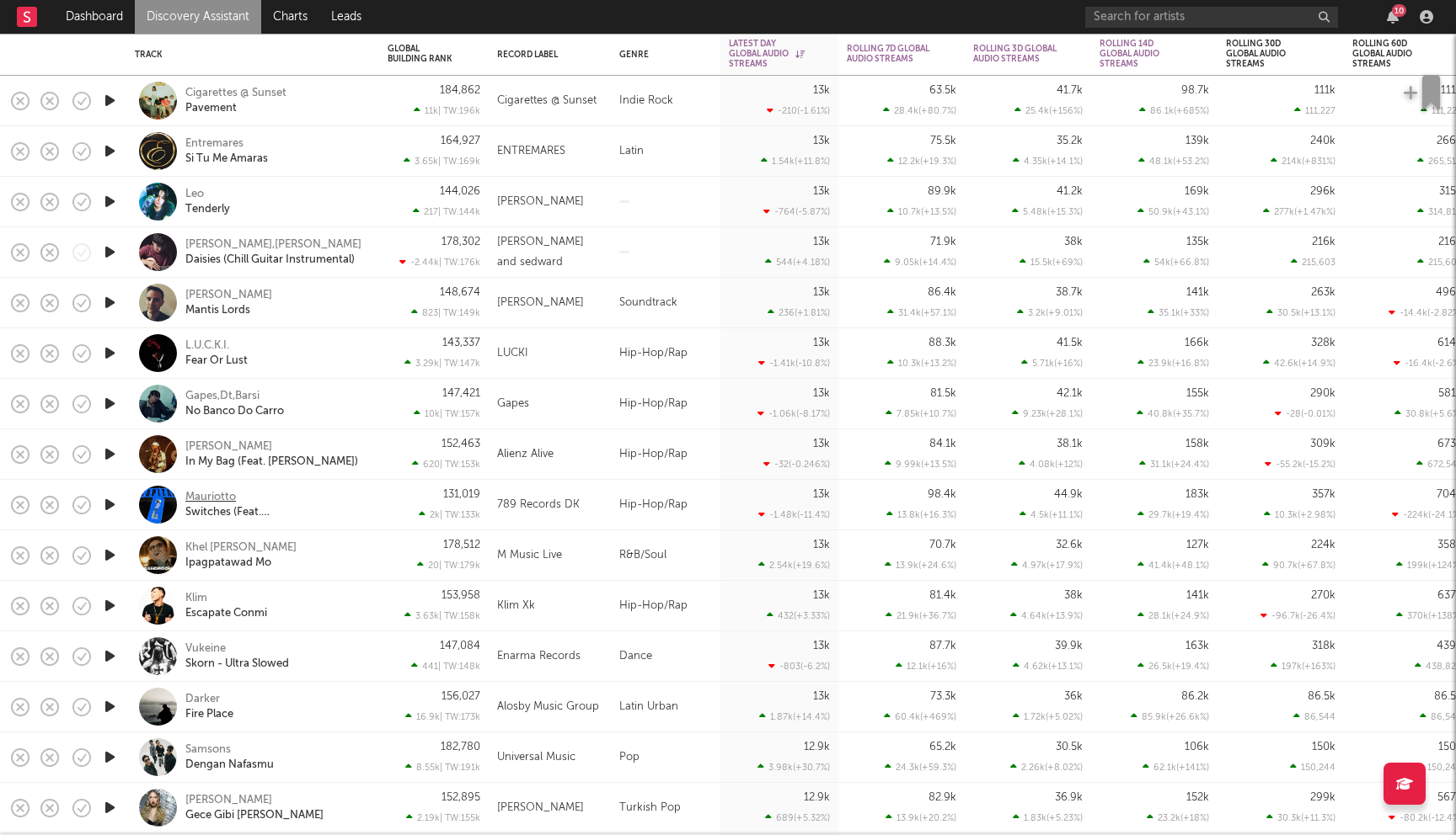
click at [221, 494] on div "Mauriotto" at bounding box center [211, 498] width 51 height 15
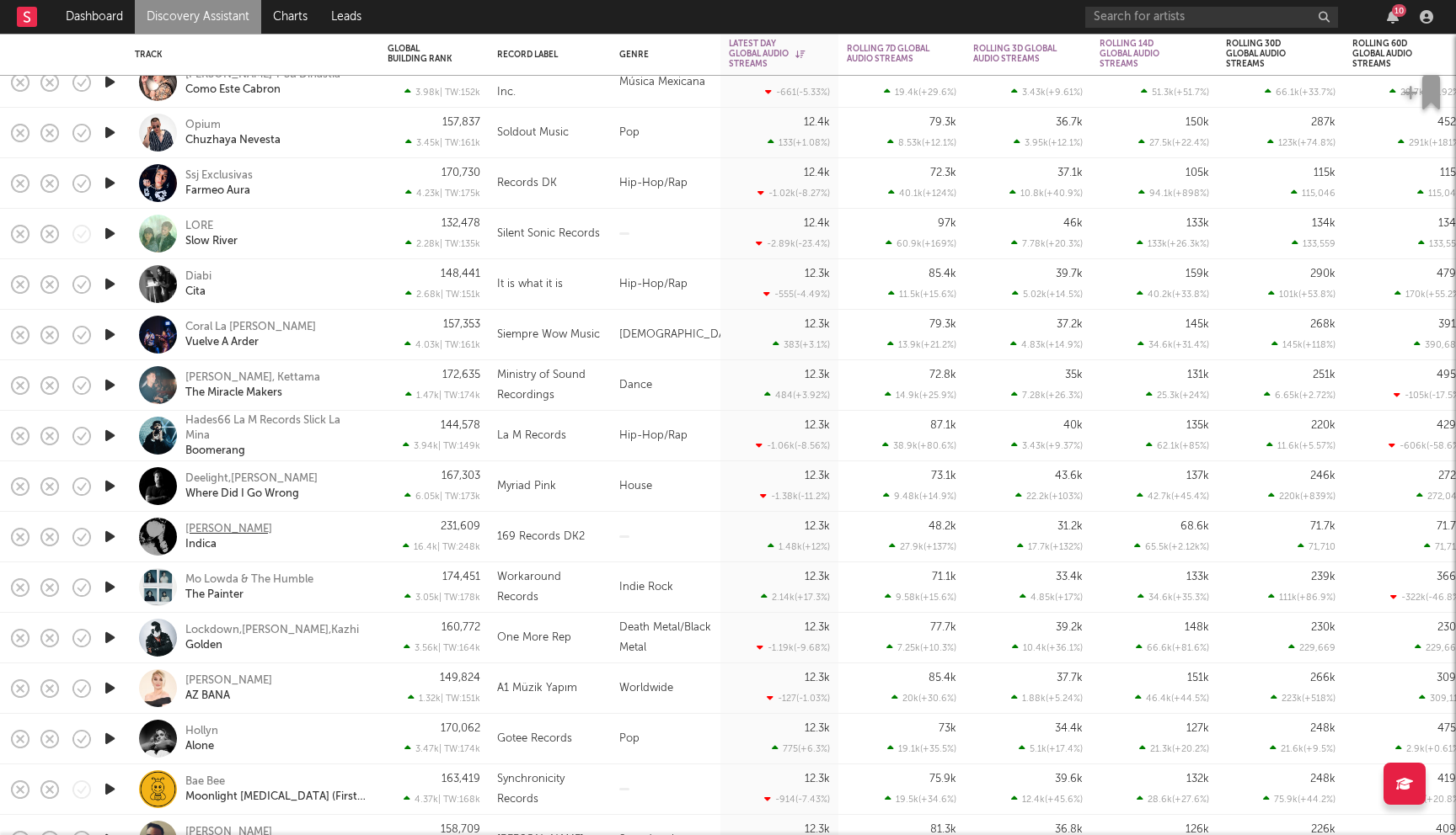
click at [218, 527] on div "Kai Raxx" at bounding box center [228, 530] width 87 height 15
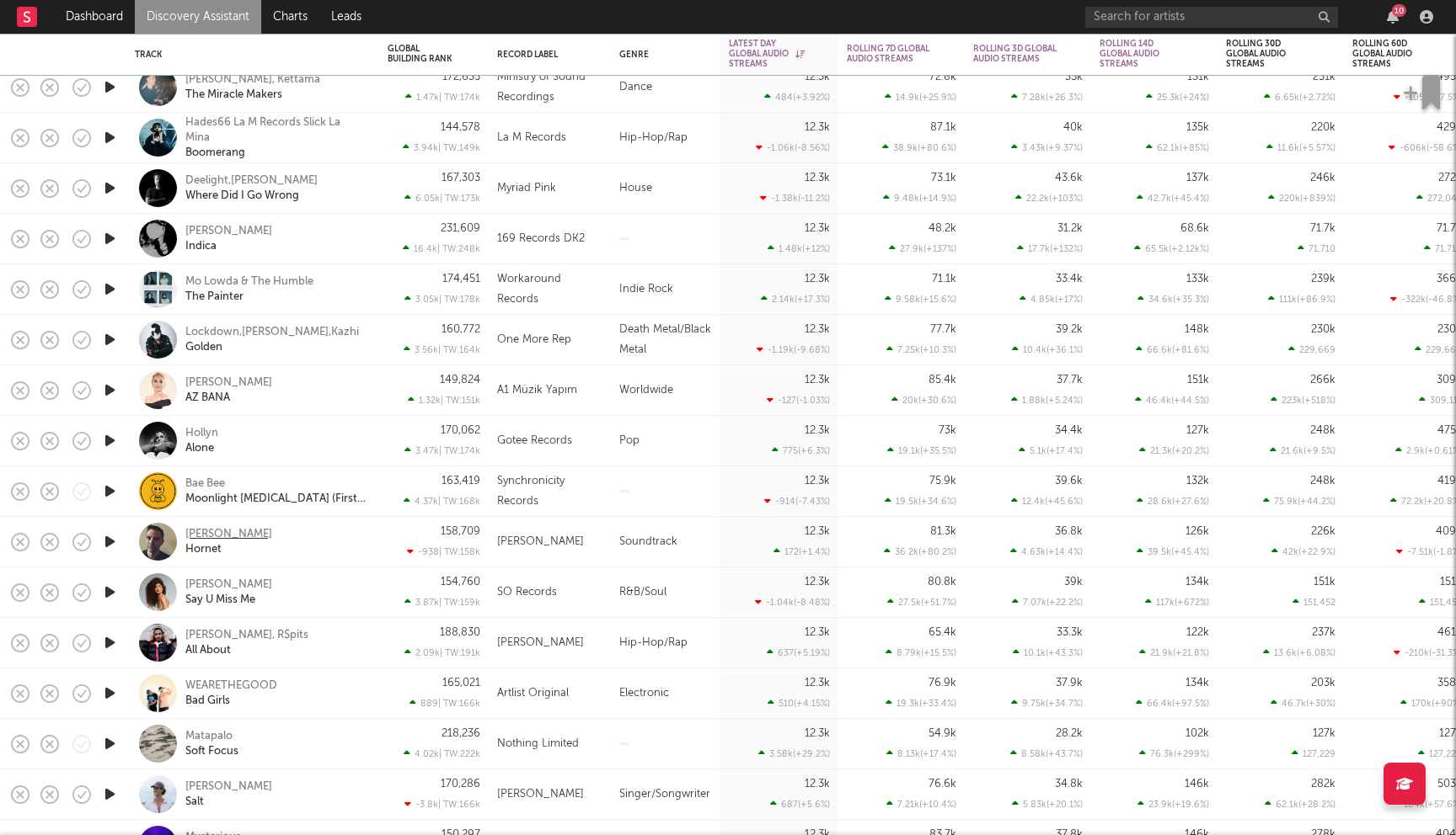
click at [251, 536] on div "Christopher Larkin" at bounding box center [228, 535] width 87 height 15
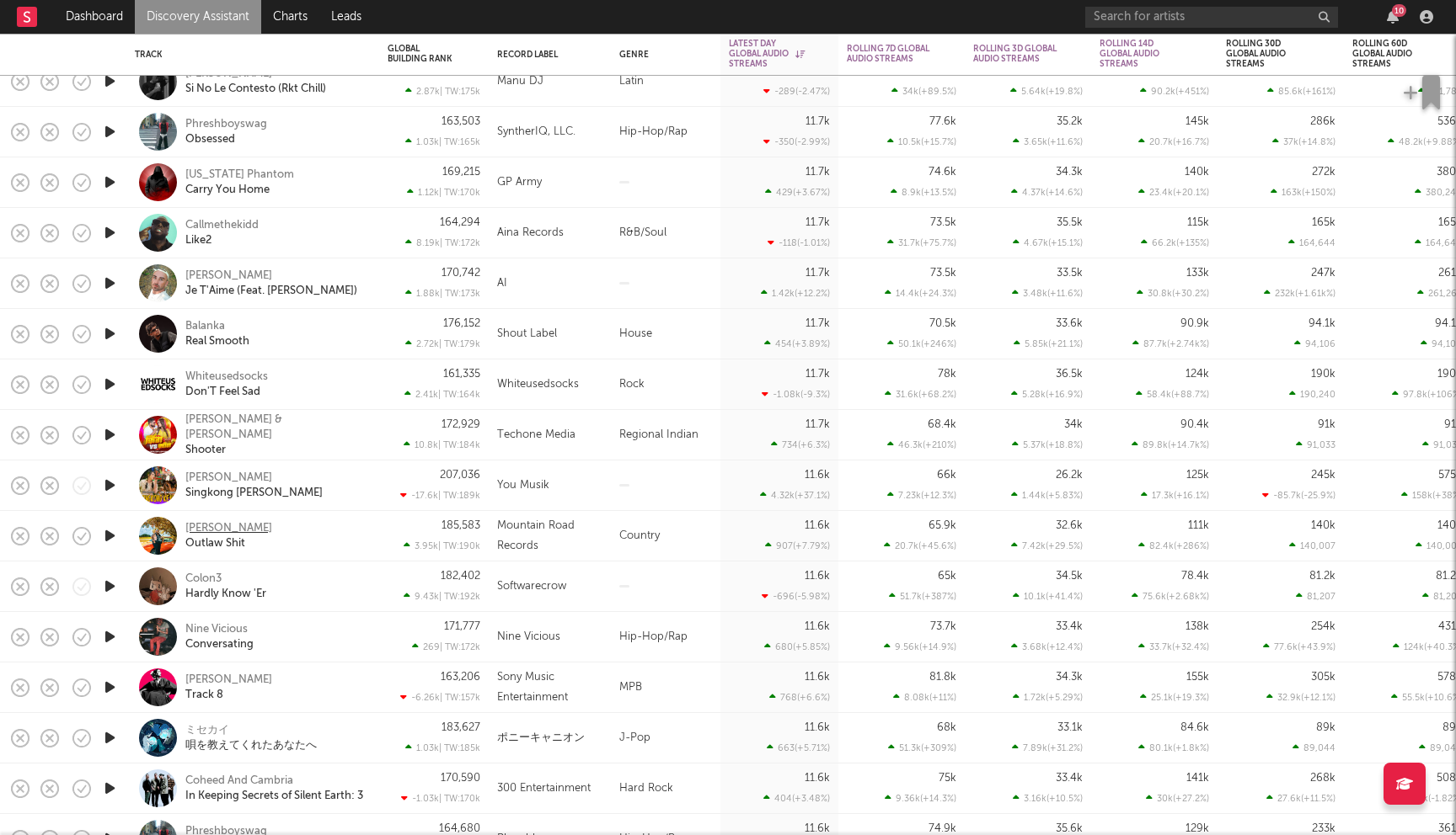
click at [223, 529] on div "Kevin Thomas" at bounding box center [228, 529] width 87 height 15
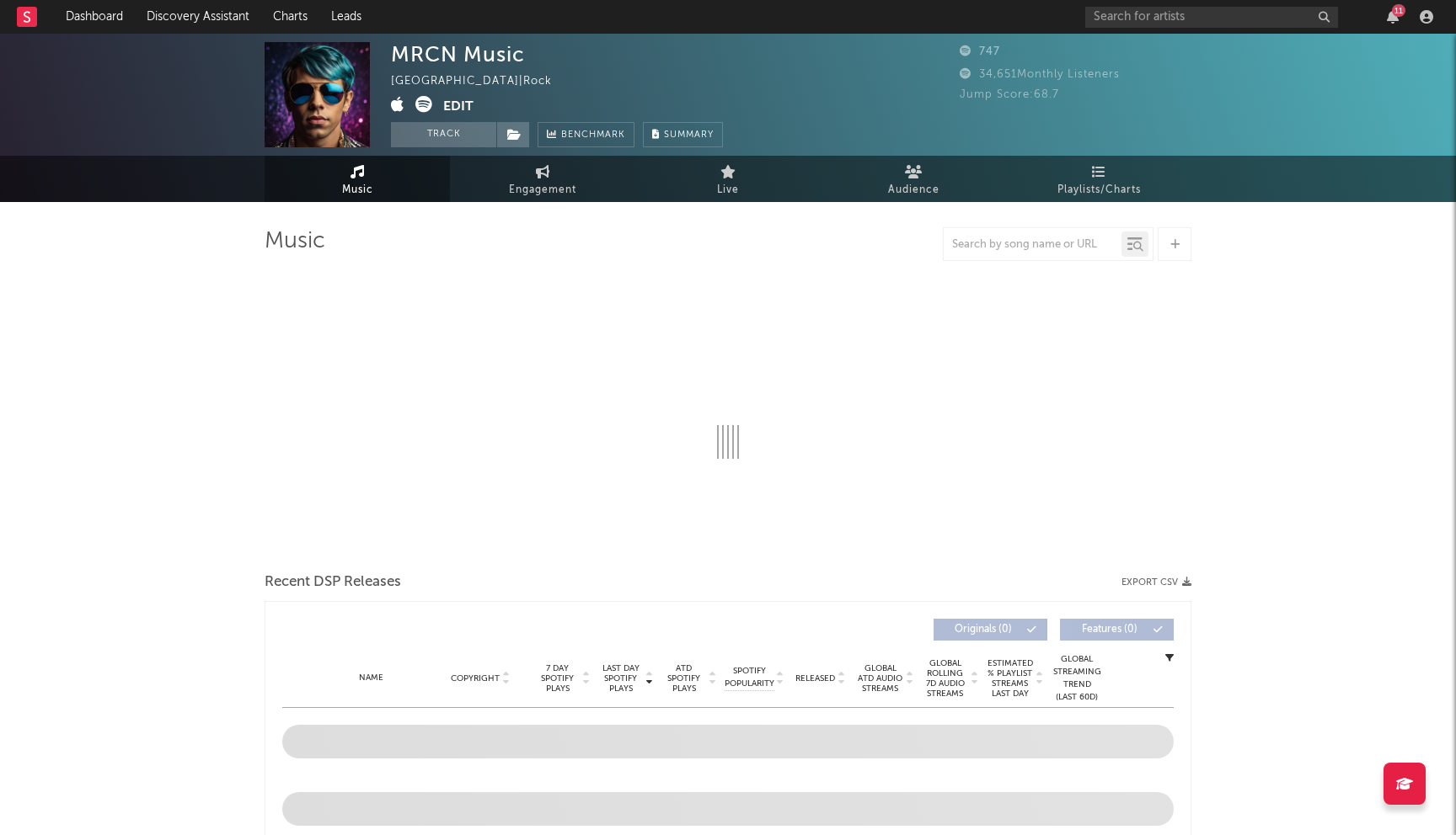
select select "1w"
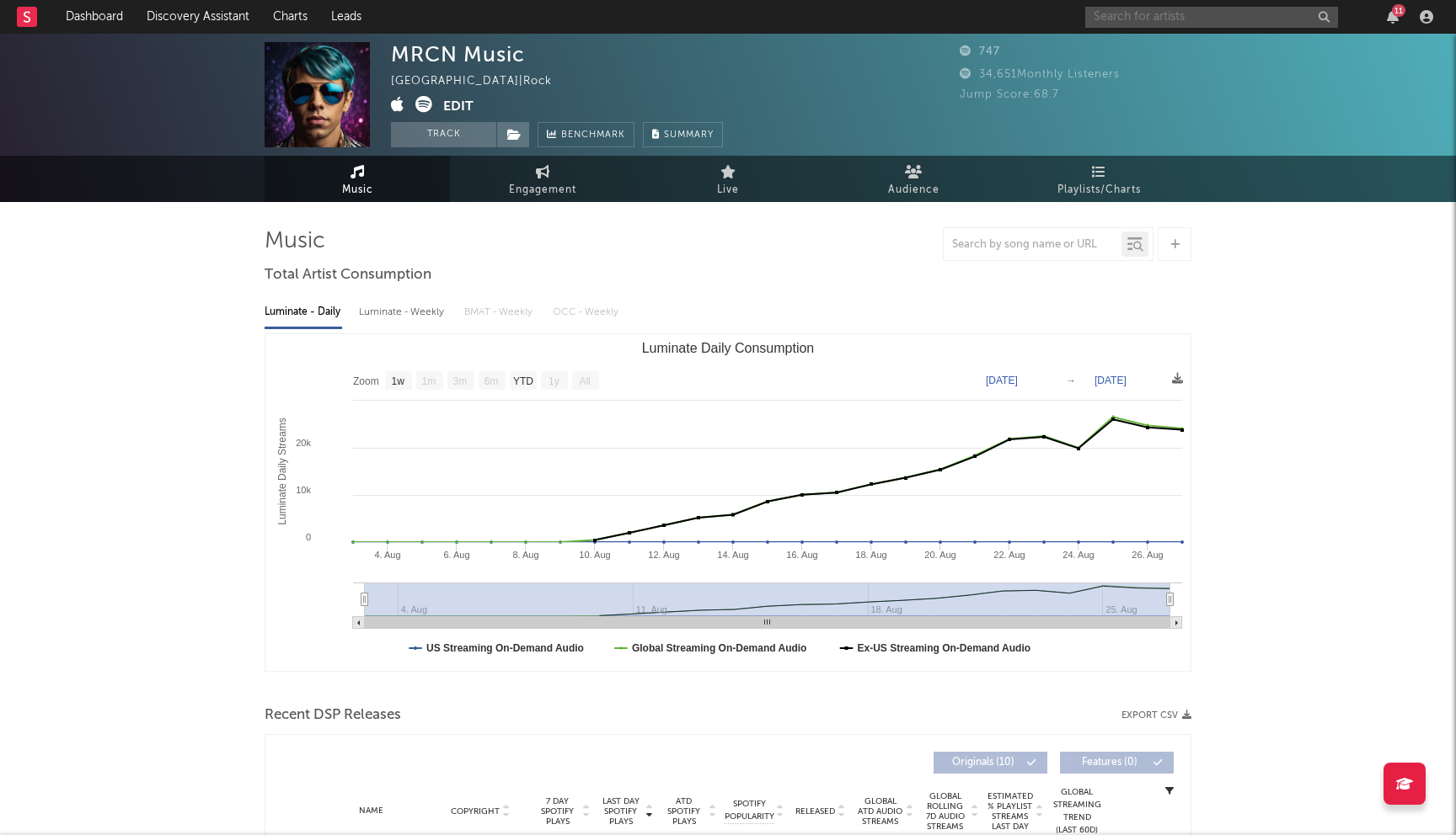
click at [1151, 12] on input "text" at bounding box center [1211, 17] width 253 height 21
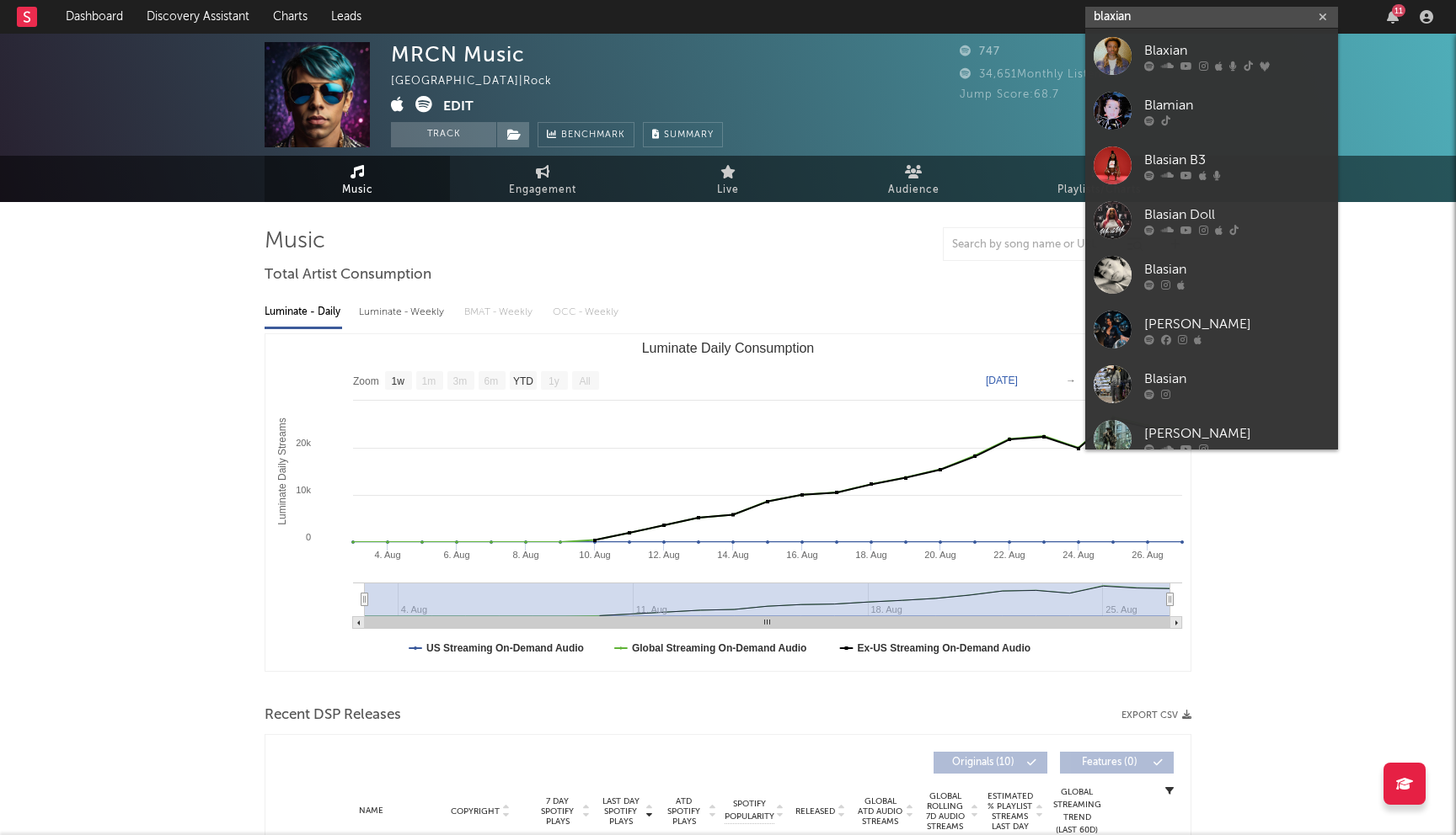
type input "blaxian"
click at [1176, 50] on div "Blaxian" at bounding box center [1236, 51] width 185 height 20
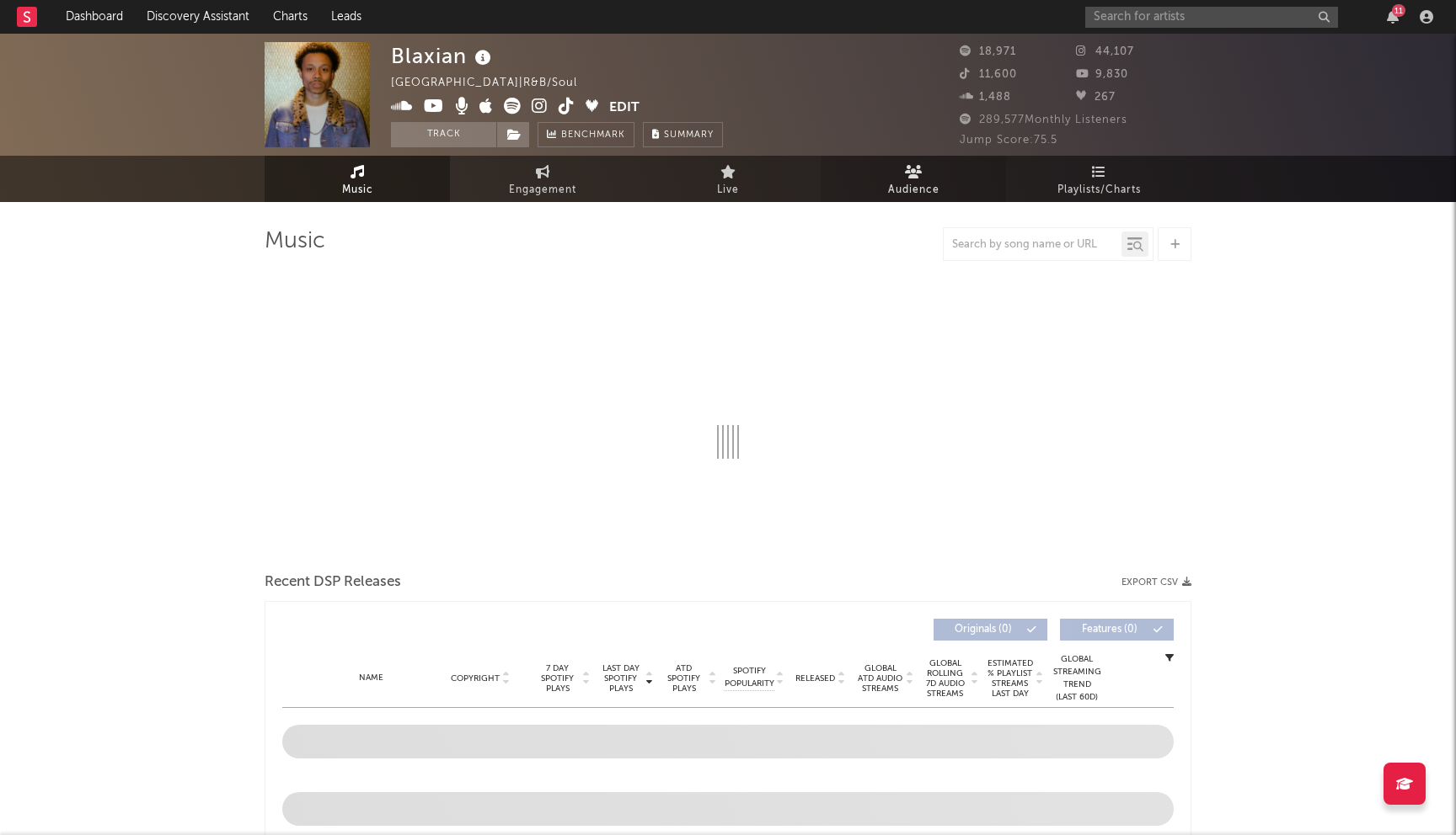
select select "6m"
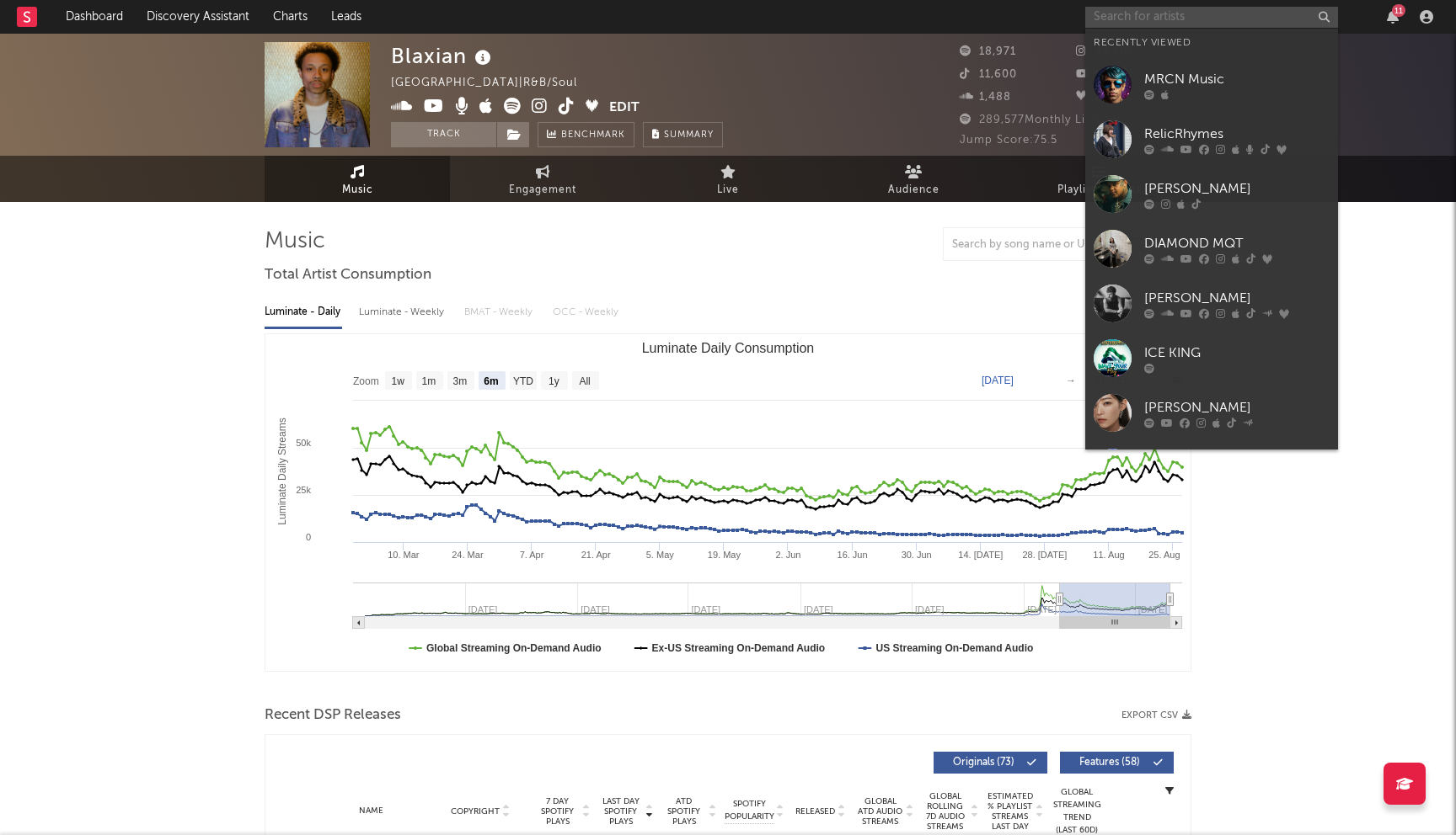
click at [1112, 23] on input "text" at bounding box center [1211, 17] width 253 height 21
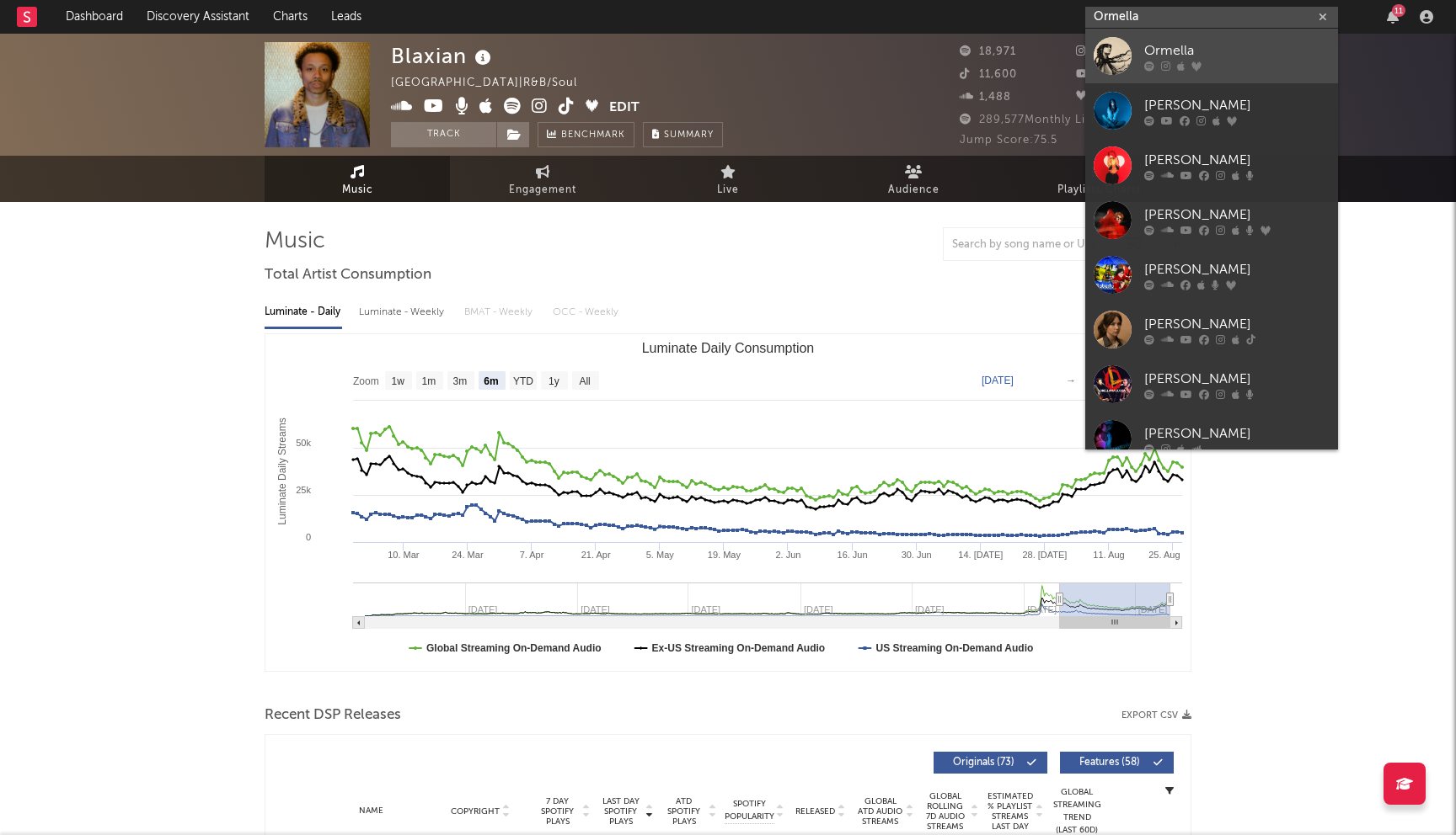
type input "Ormella"
click at [1169, 53] on div "Ormella" at bounding box center [1236, 51] width 185 height 20
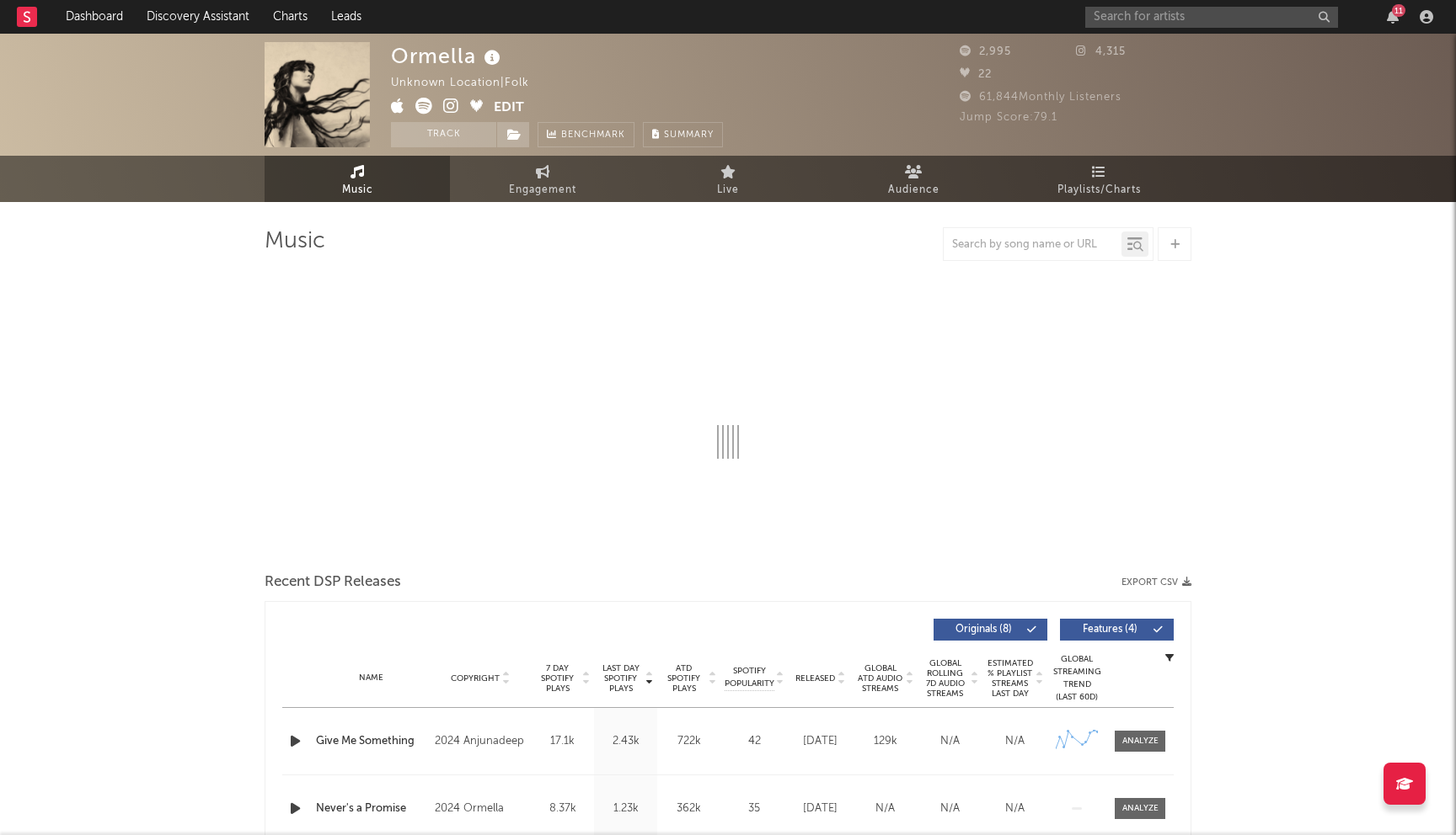
select select "6m"
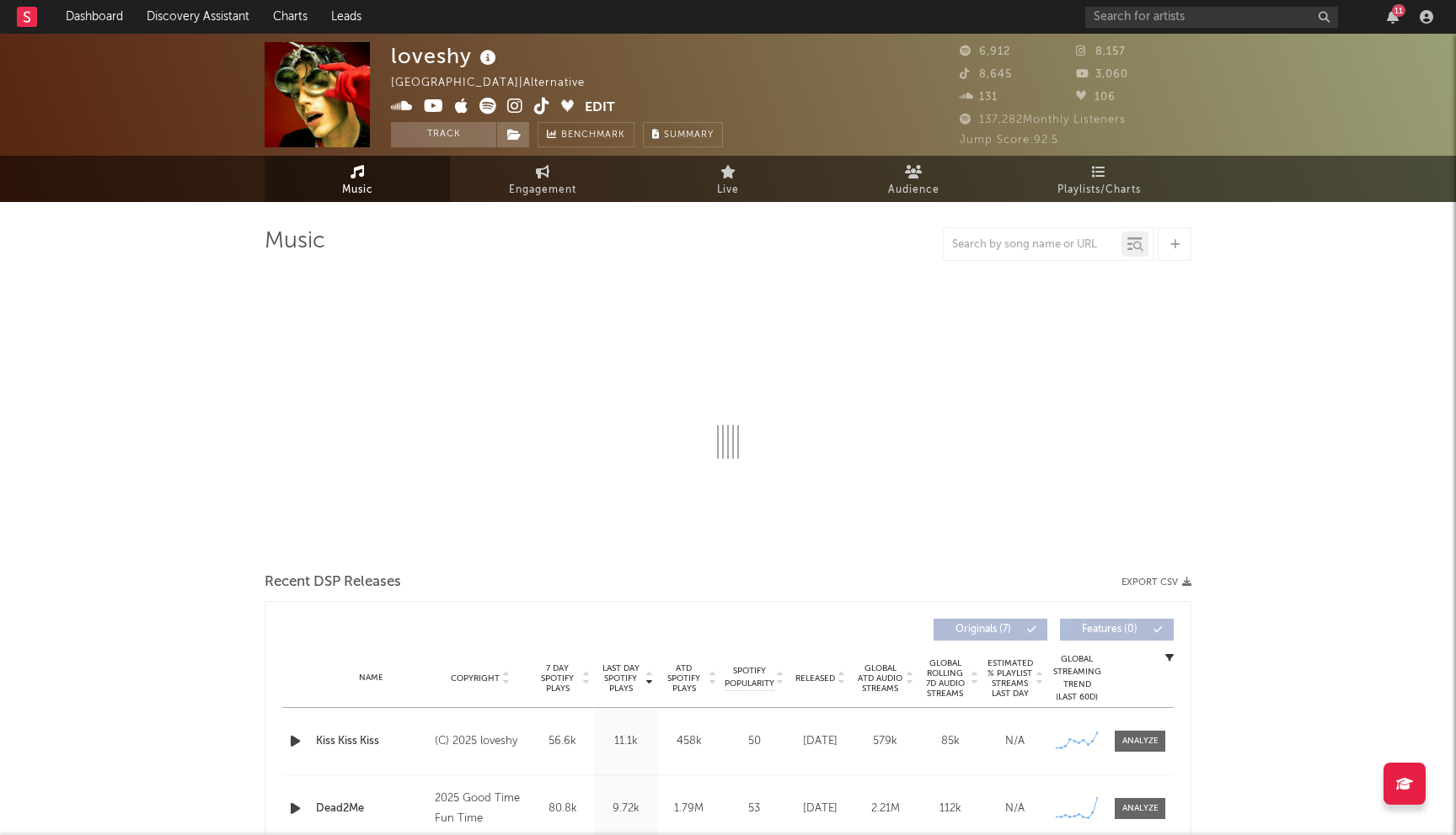
select select "6m"
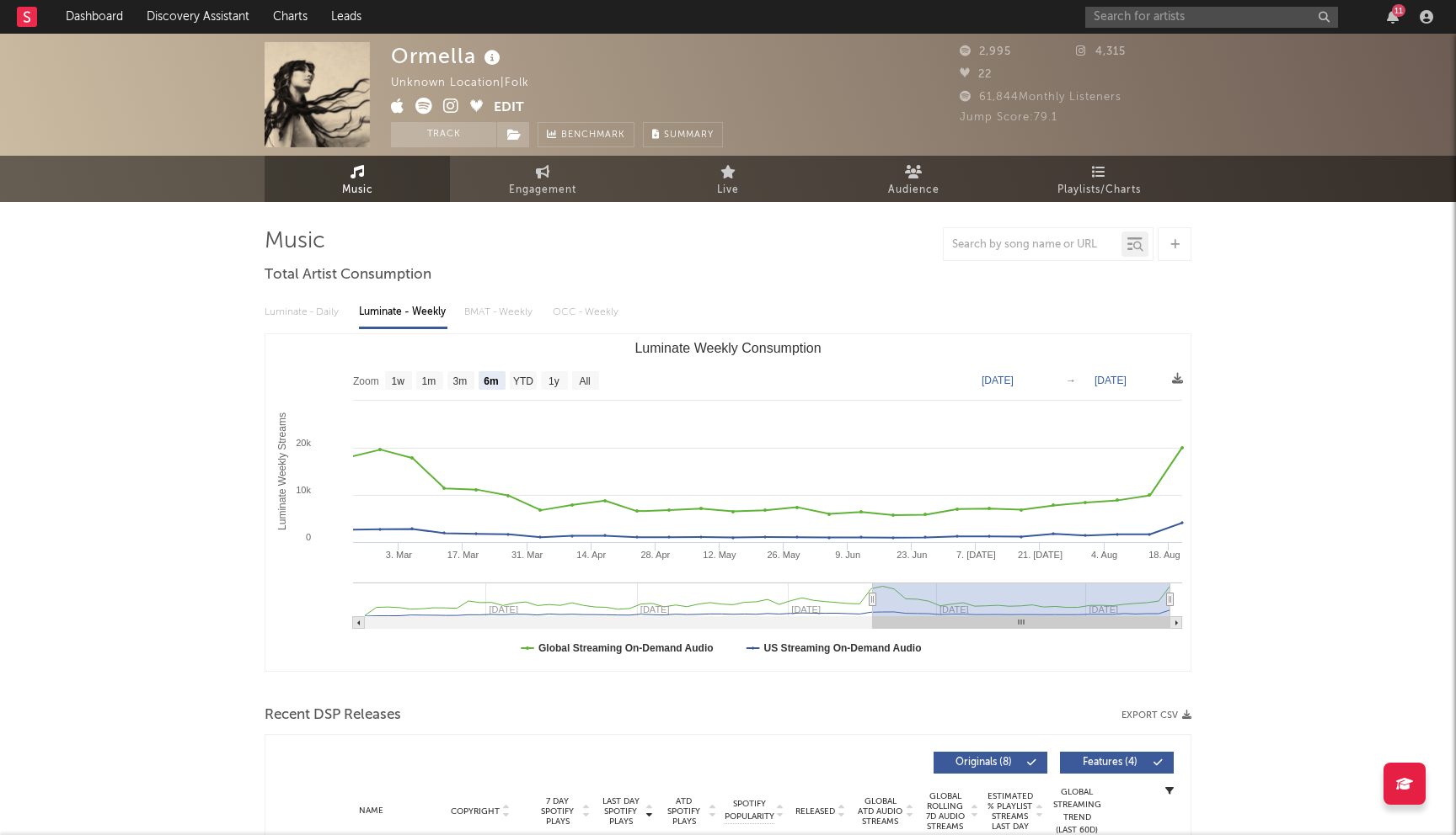
select select "6m"
click at [1141, 19] on input "text" at bounding box center [1211, 17] width 253 height 21
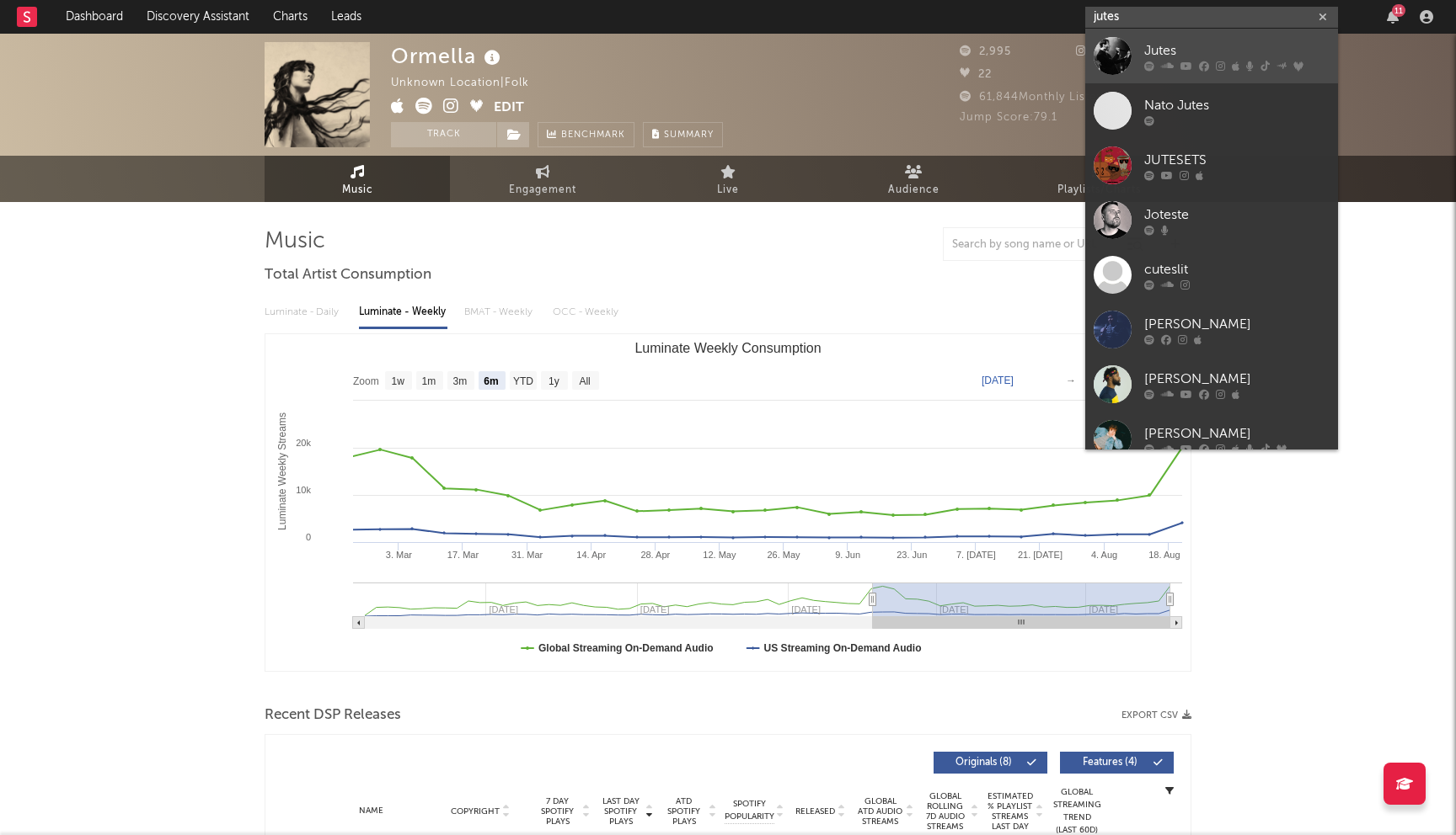
type input "jutes"
click at [1158, 54] on div "Jutes" at bounding box center [1236, 51] width 185 height 20
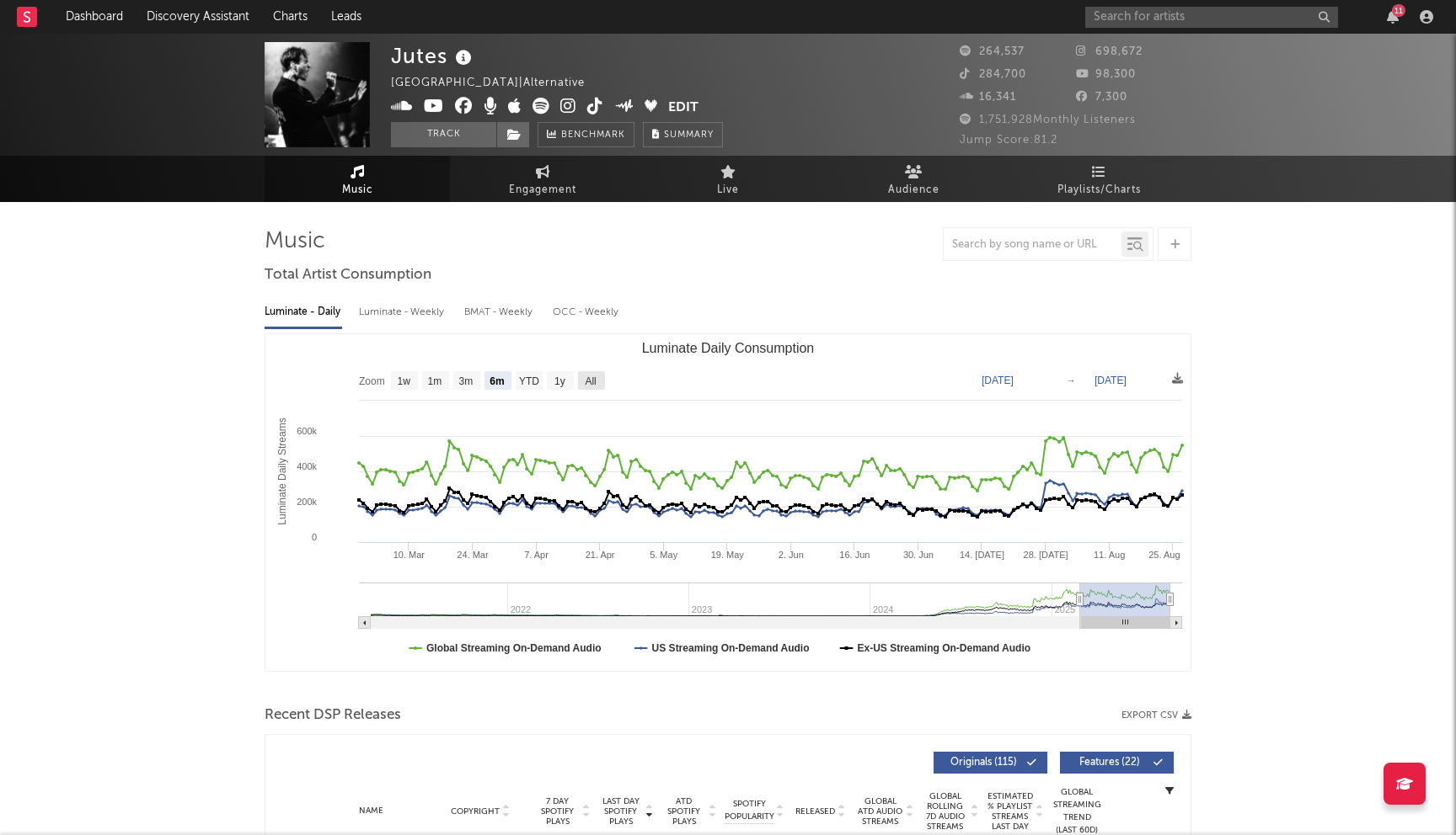
click at [589, 379] on text "All" at bounding box center [590, 381] width 11 height 12
select select "All"
type input "2021-03-31"
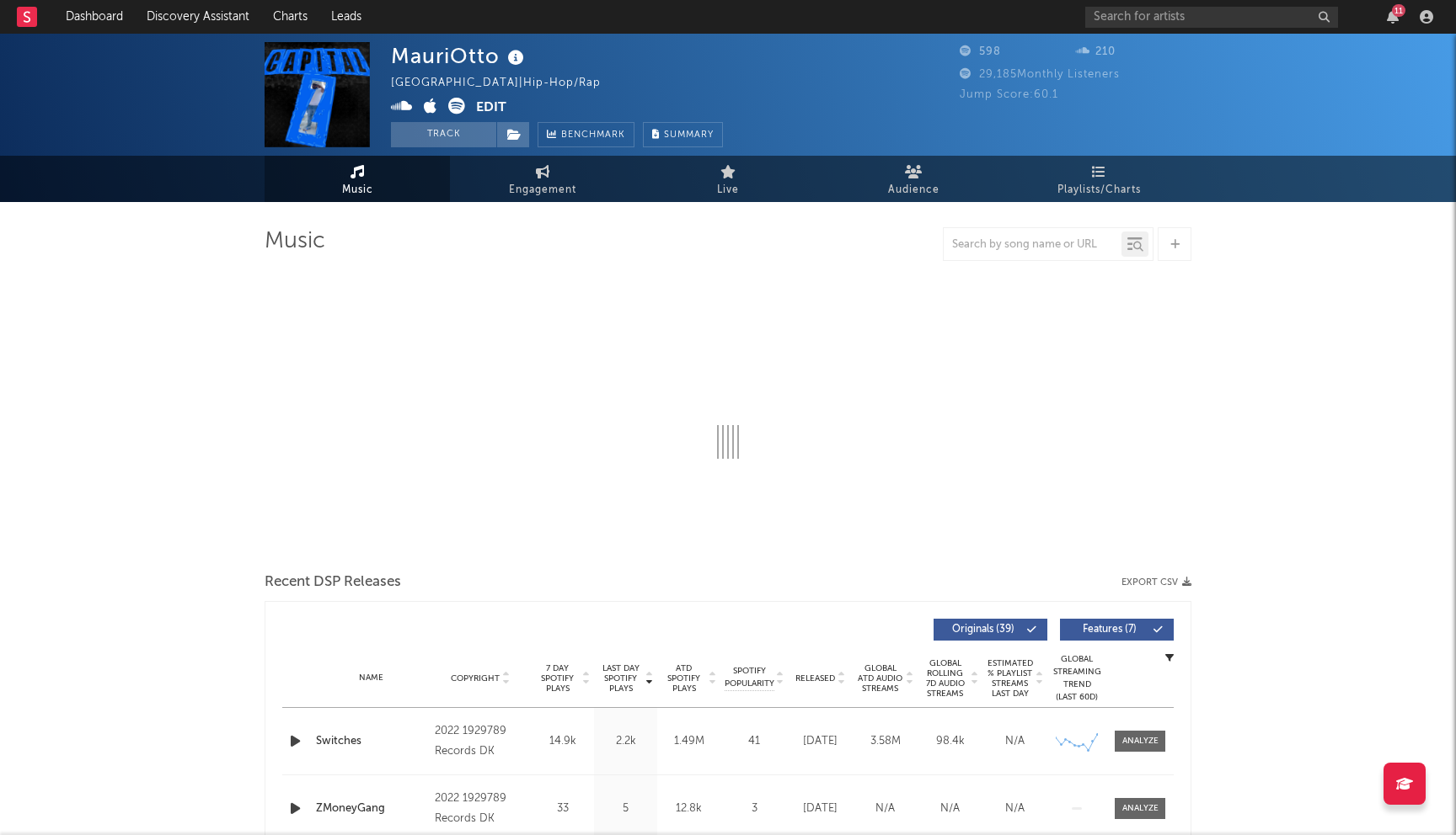
select select "6m"
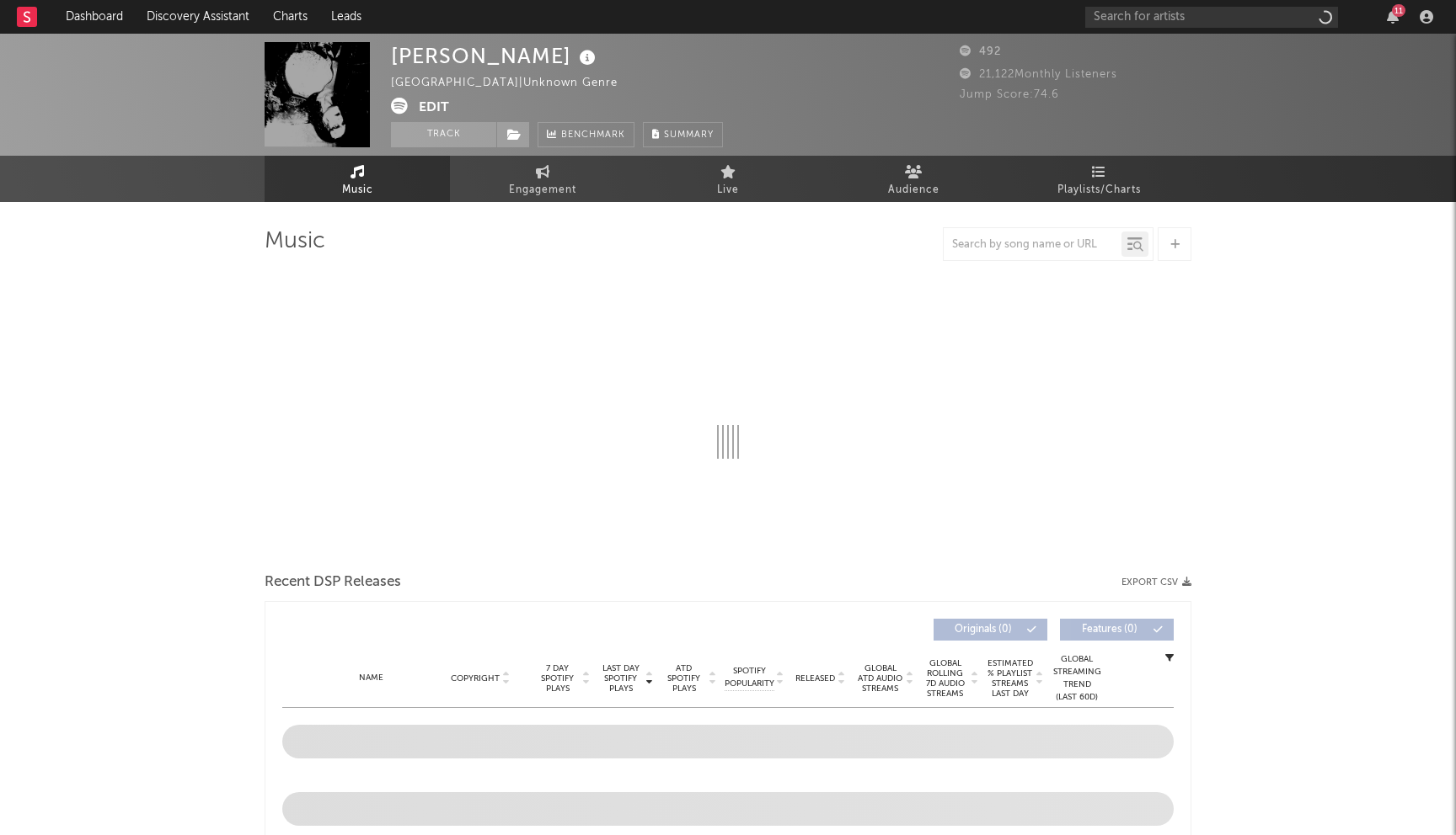
select select "1w"
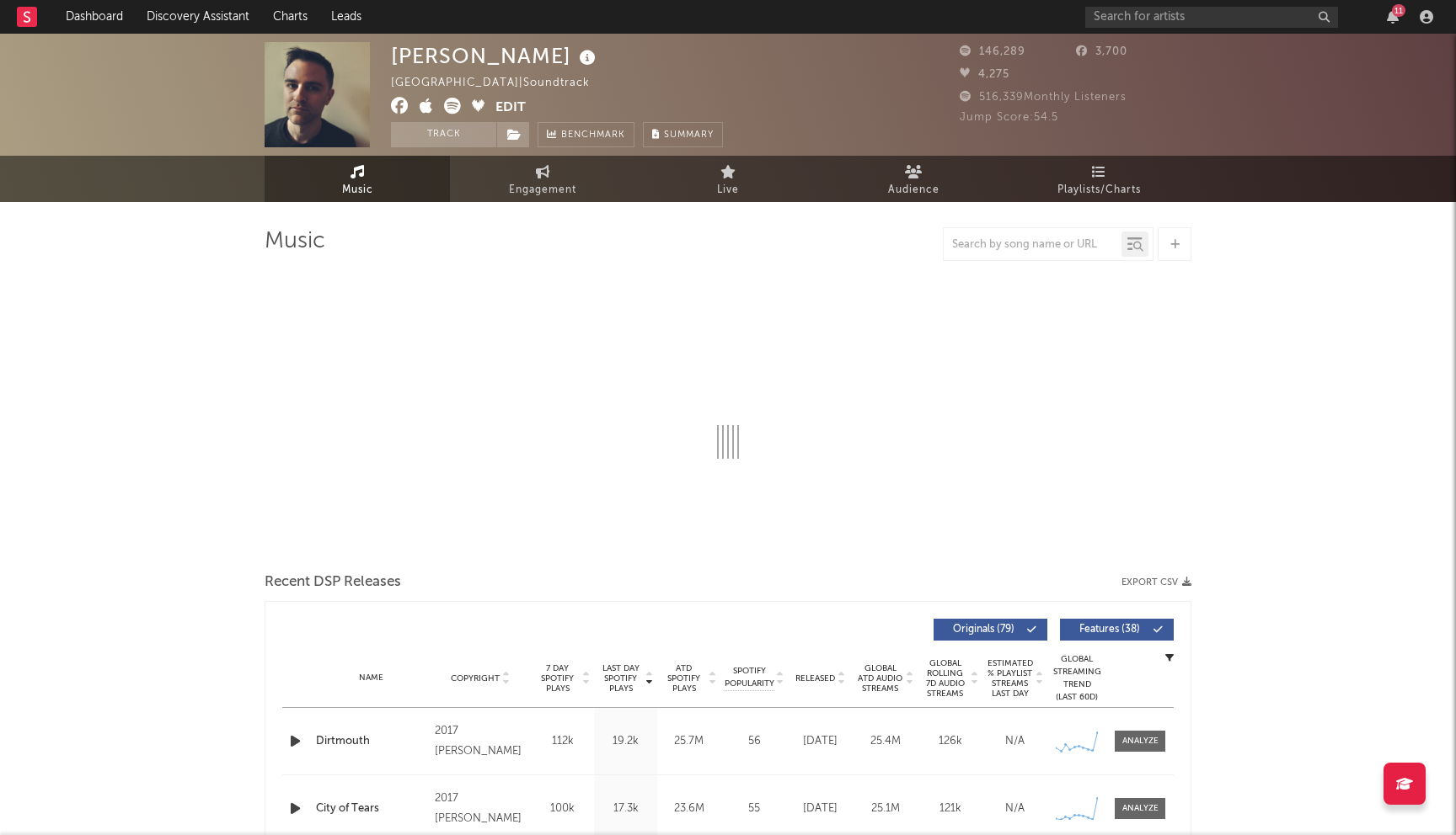
select select "6m"
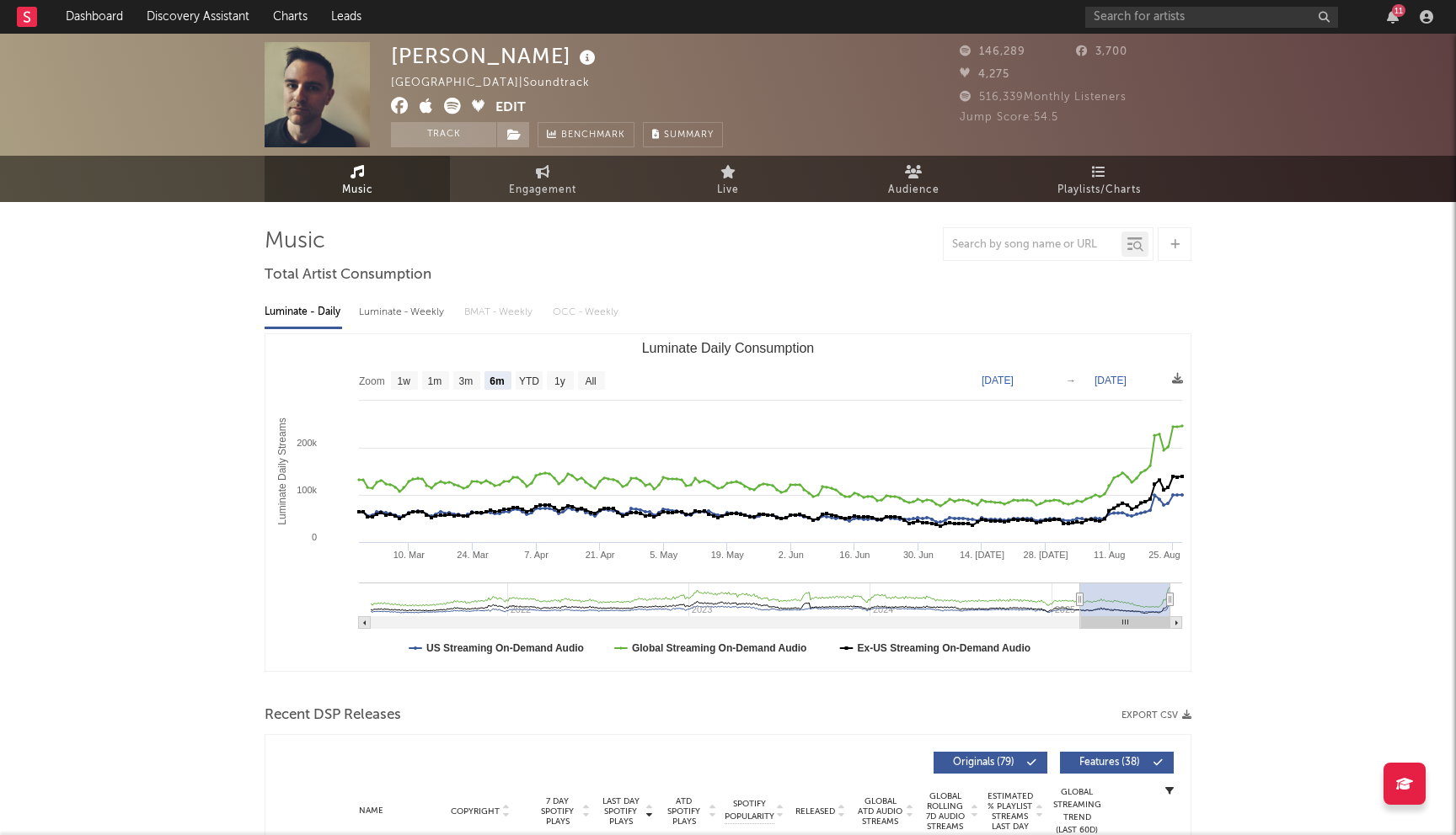
click at [397, 106] on icon at bounding box center [399, 106] width 18 height 17
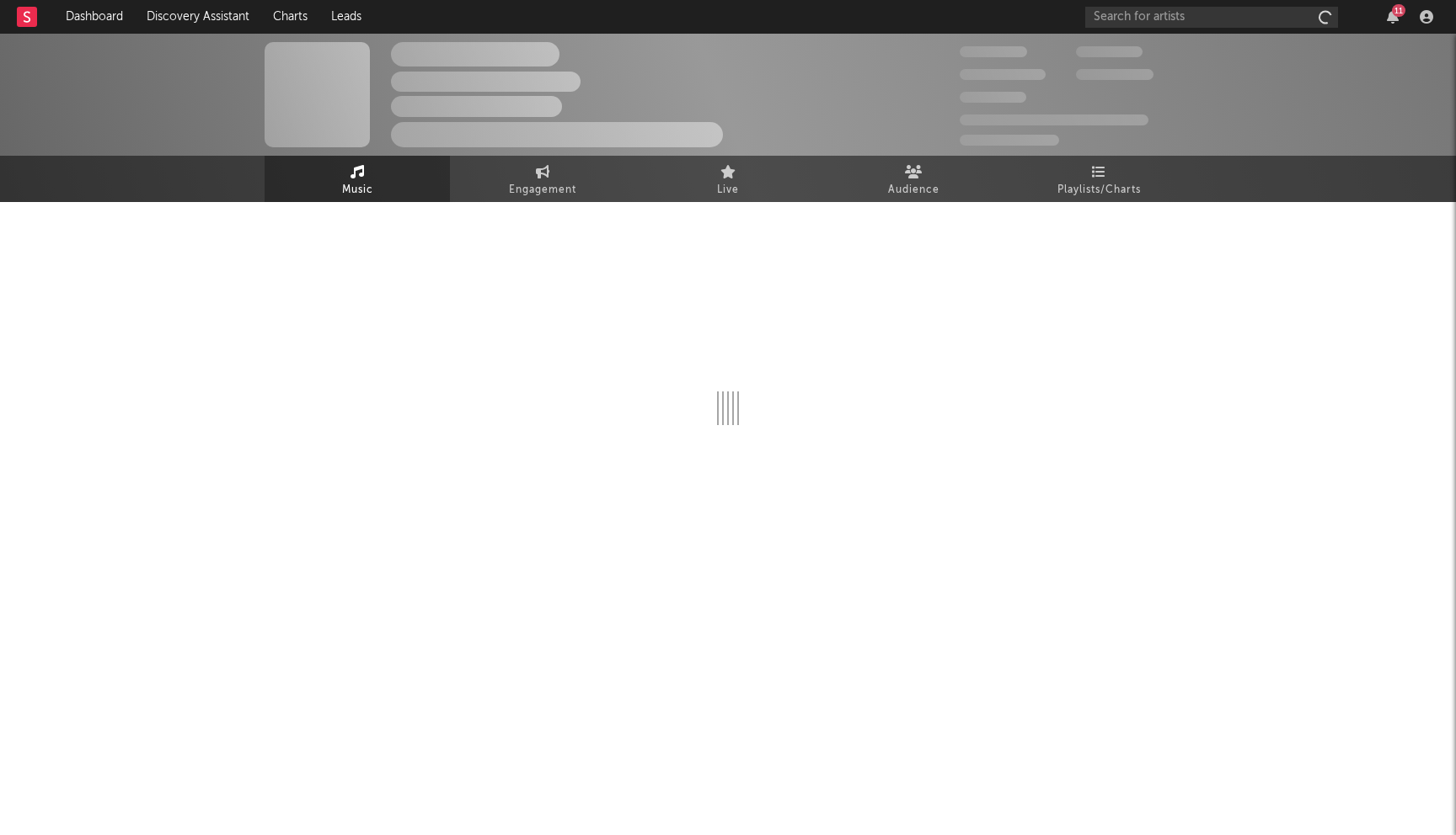
select select "1w"
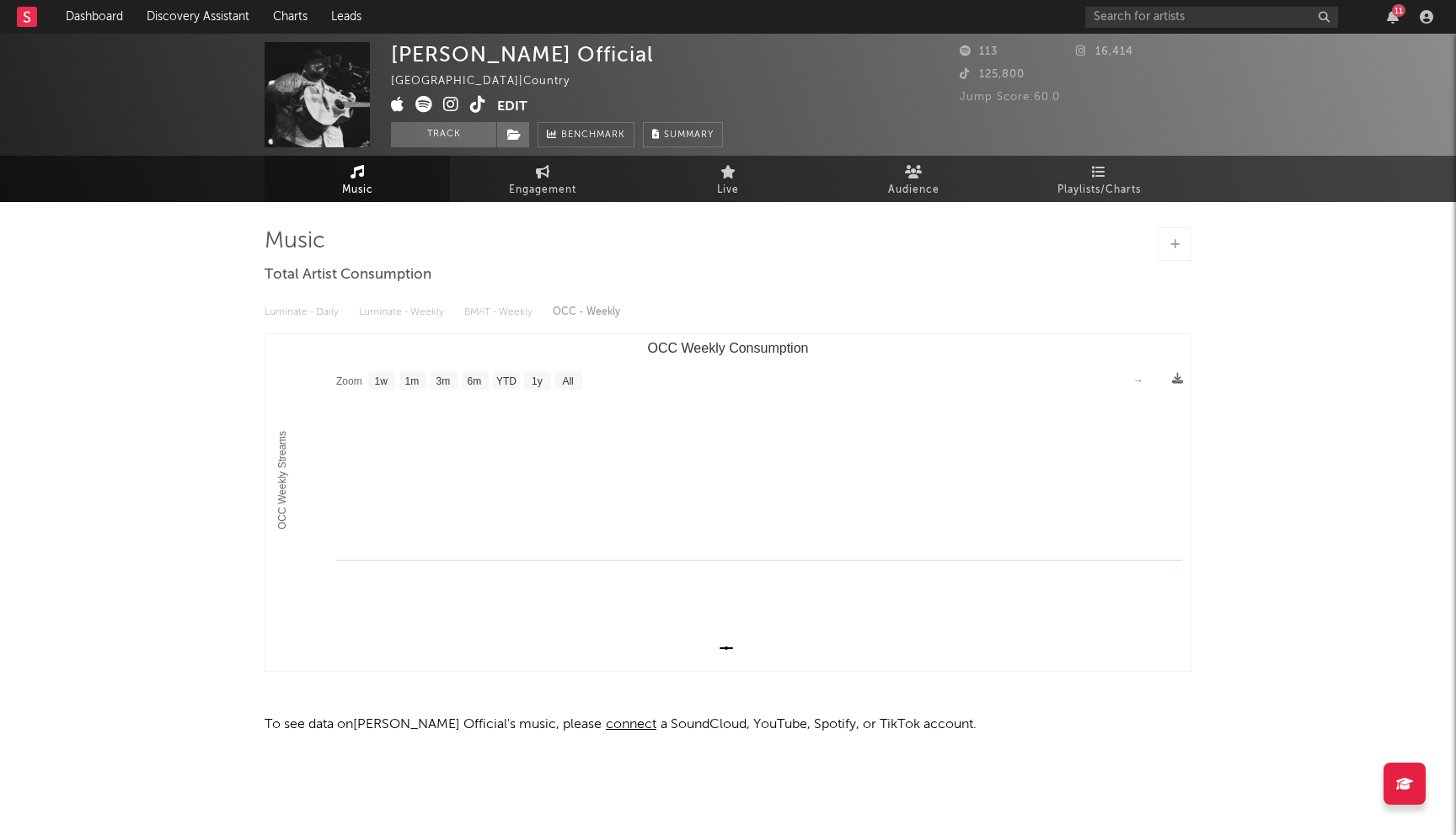
click at [455, 103] on icon at bounding box center [451, 105] width 16 height 17
